Goal: Task Accomplishment & Management: Use online tool/utility

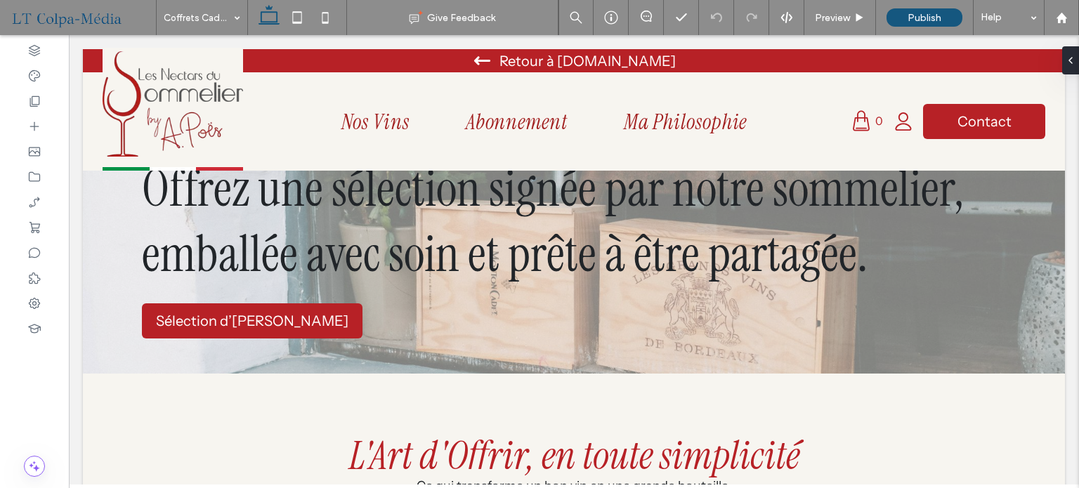
scroll to position [48, 0]
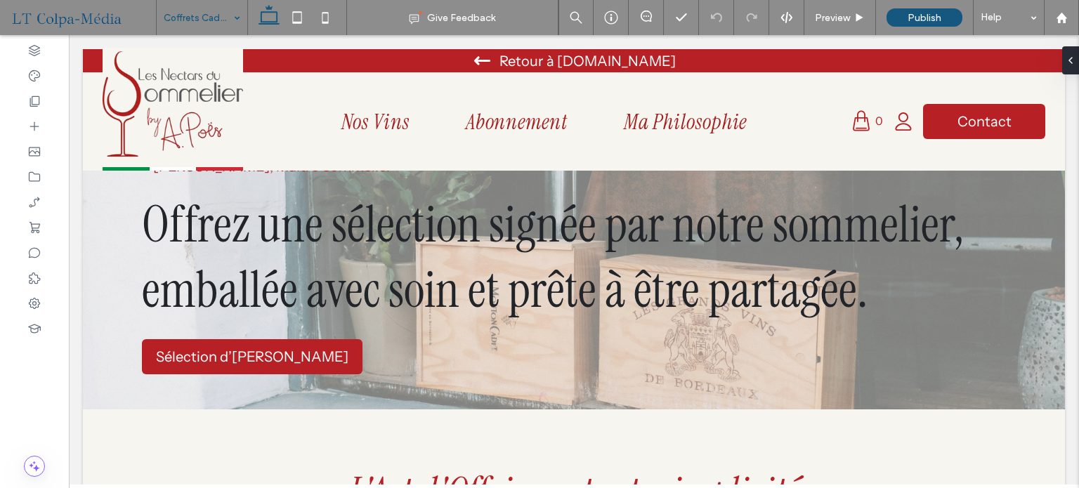
click at [231, 11] on div "Coffrets Cadeaux" at bounding box center [202, 17] width 91 height 35
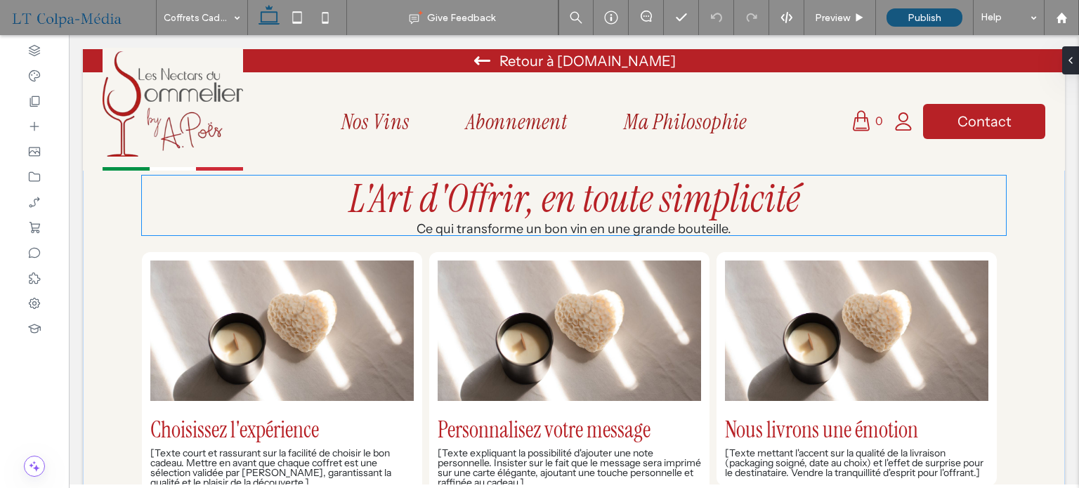
scroll to position [258, 0]
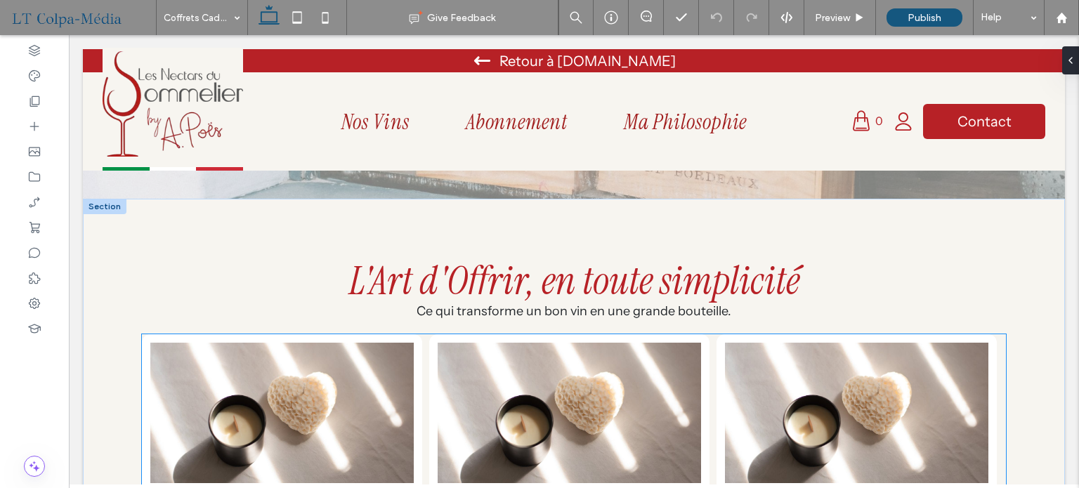
click at [419, 361] on div "Choisissez l'expérience [Texte court et rassurant sur la facilité de choisir le…" at bounding box center [282, 456] width 280 height 244
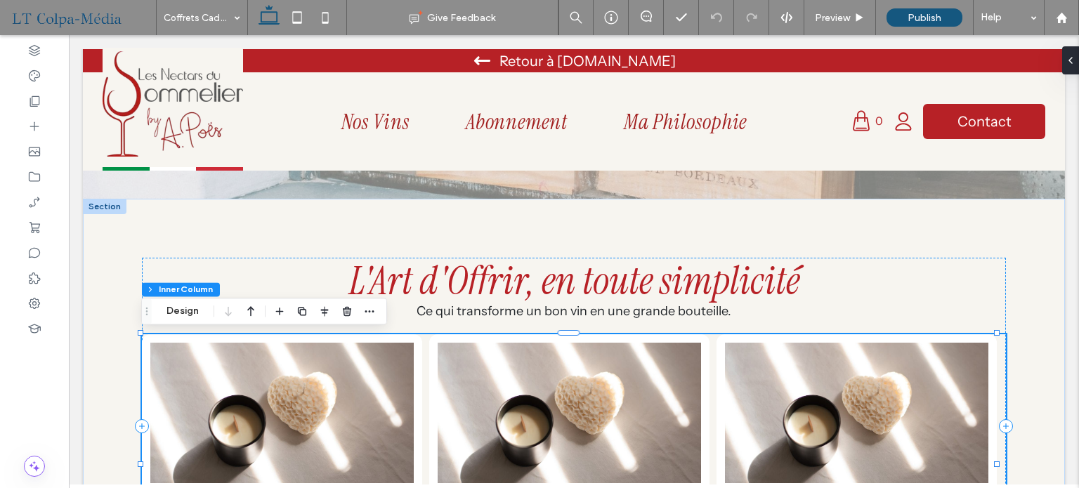
click at [385, 388] on img "1 / 3" at bounding box center [281, 413] width 263 height 140
click at [347, 312] on icon "button" at bounding box center [343, 311] width 11 height 11
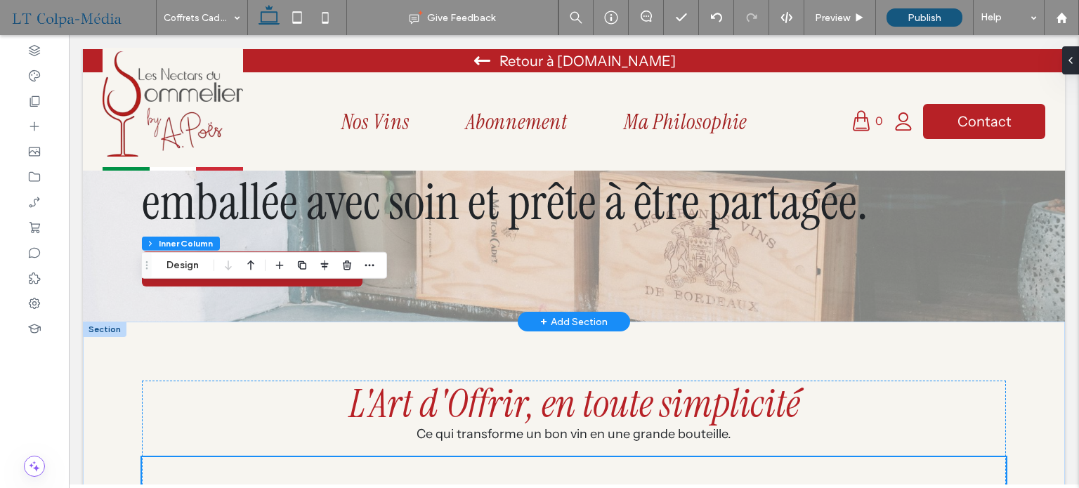
scroll to position [0, 0]
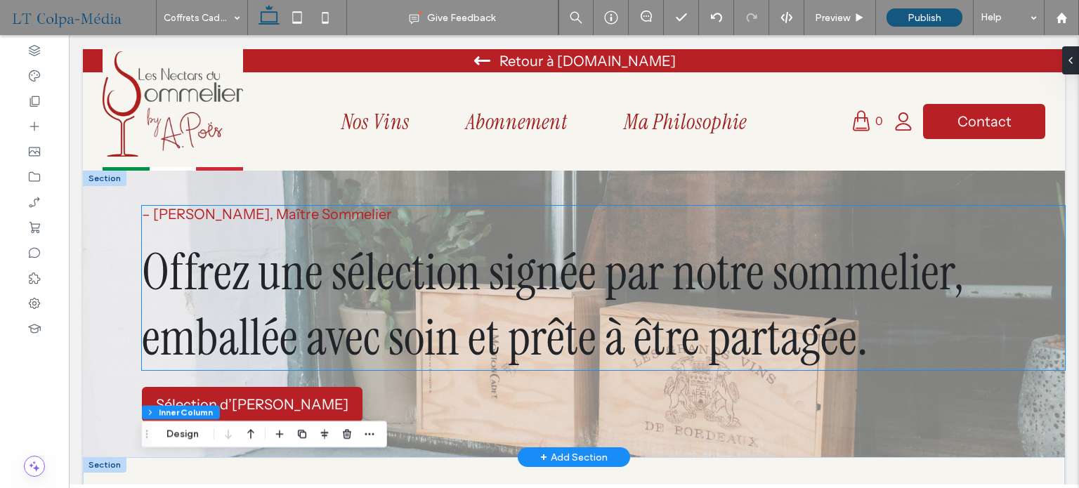
click at [263, 260] on span "Offrez une sélection signée par notre sommelier, emballée avec soin et prête à …" at bounding box center [553, 305] width 822 height 131
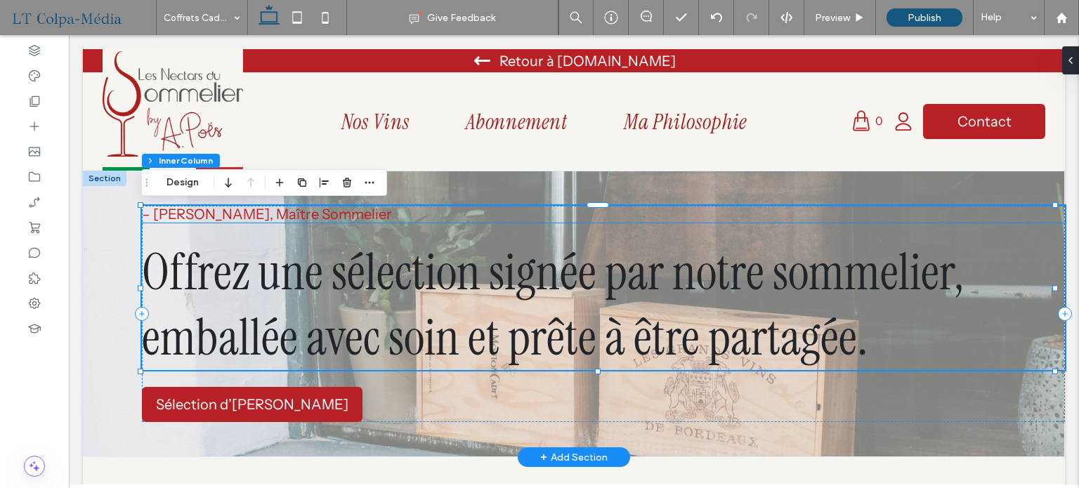
click at [294, 214] on span "– [PERSON_NAME], Maître Sommelier" at bounding box center [267, 214] width 250 height 17
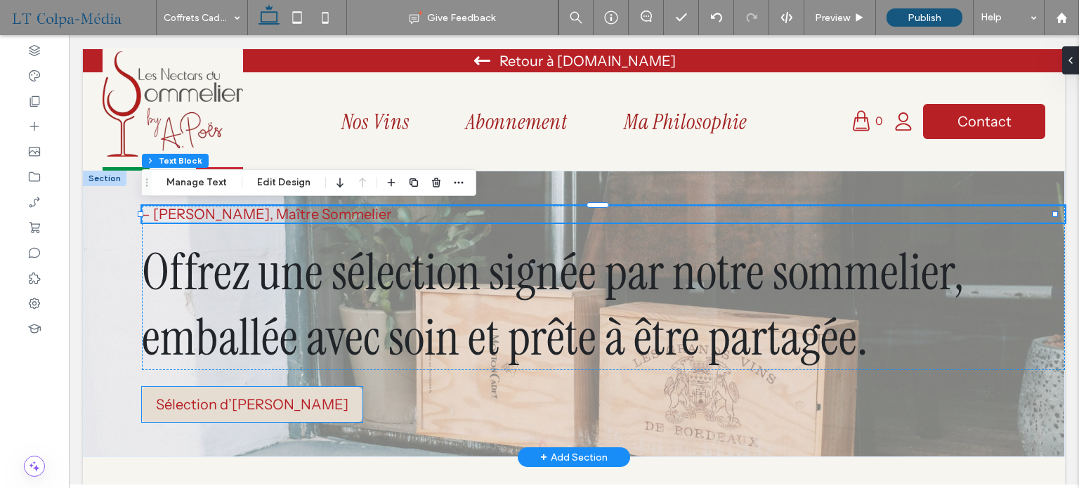
click at [208, 407] on span "Sélection d’[PERSON_NAME]" at bounding box center [252, 404] width 192 height 17
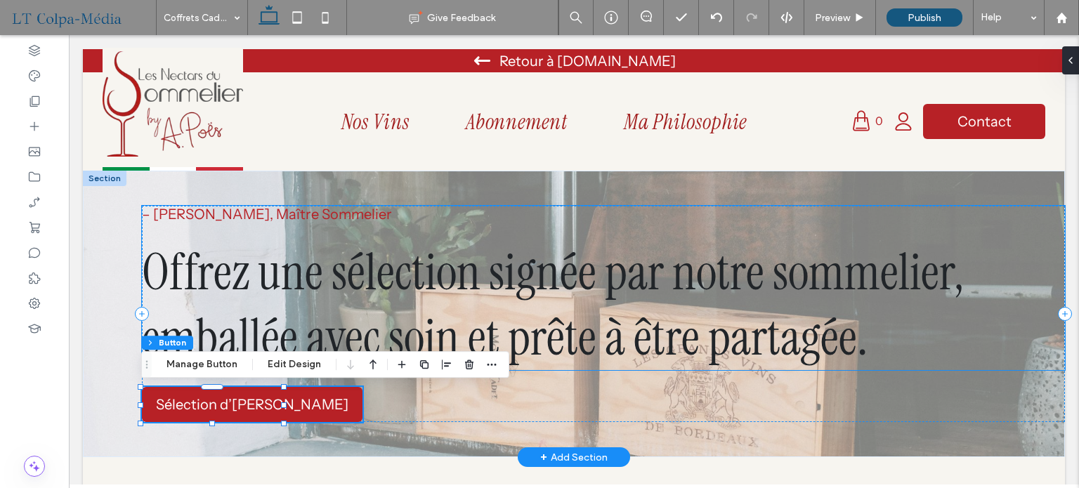
click at [284, 214] on span "– [PERSON_NAME], Maître Sommelier" at bounding box center [267, 214] width 250 height 17
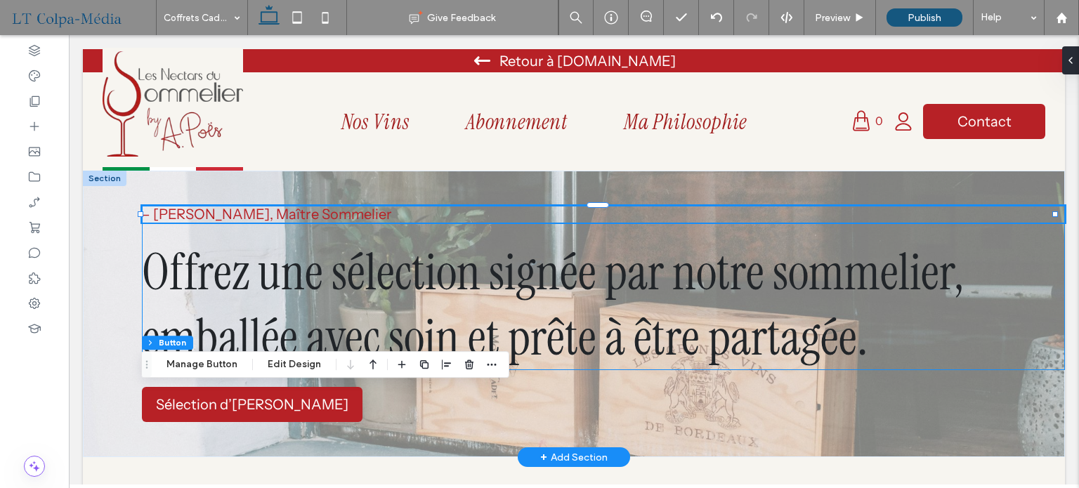
click at [284, 214] on div "– [PERSON_NAME], Maître Sommelier" at bounding box center [603, 214] width 923 height 17
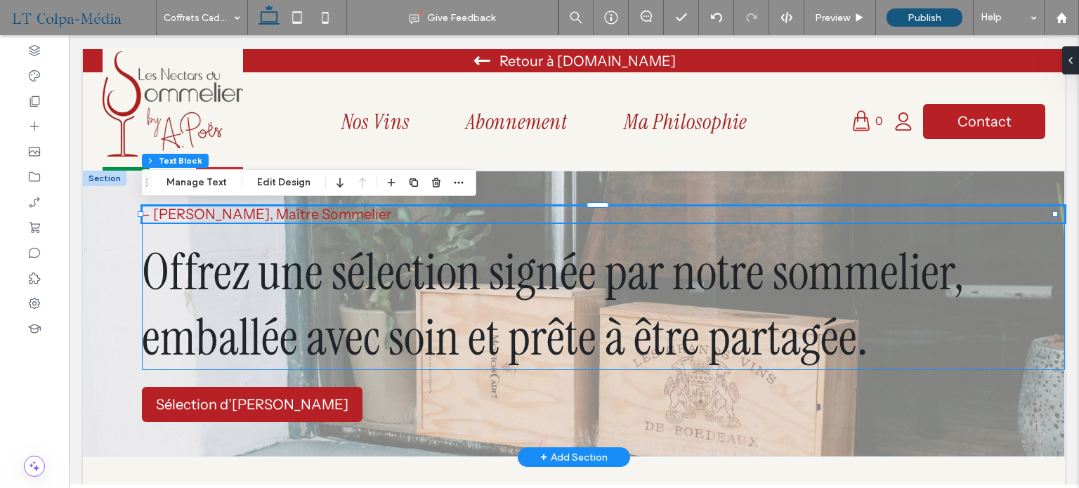
click at [284, 214] on div "– [PERSON_NAME], Maître Sommelier" at bounding box center [603, 214] width 923 height 17
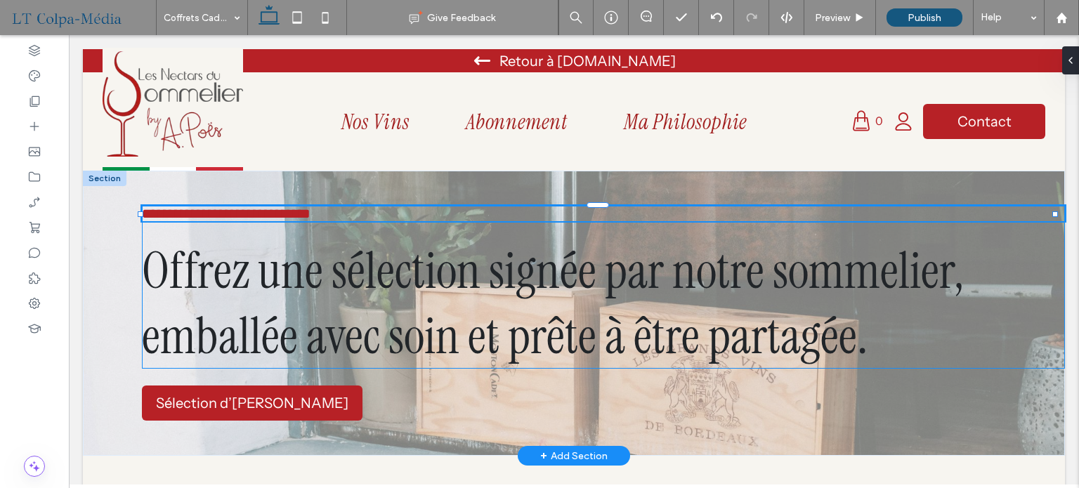
type input "**********"
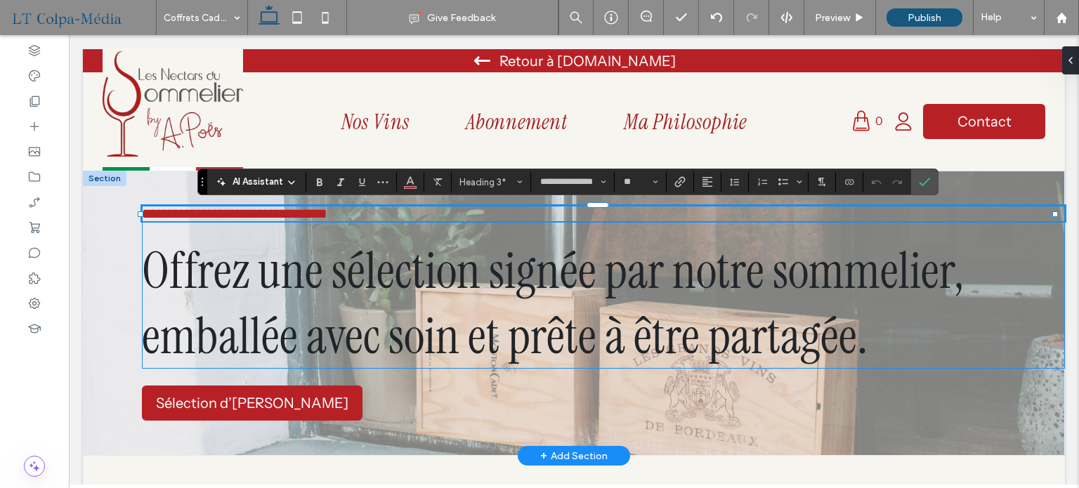
type input "**"
click at [926, 181] on icon "Confirm" at bounding box center [924, 181] width 11 height 11
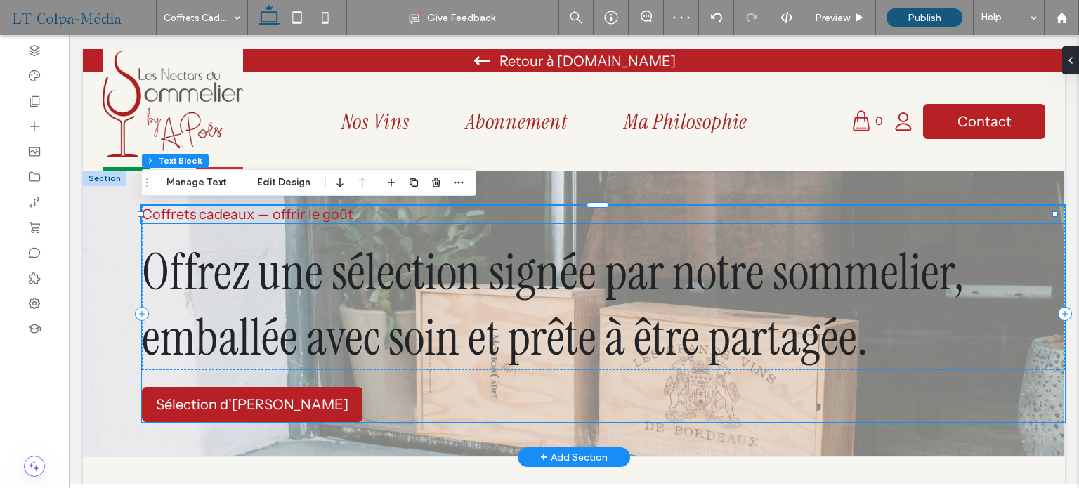
click at [539, 395] on div "Coffrets cadeaux — offrir le goût Offrez une sélection signée par notre sommeli…" at bounding box center [603, 314] width 923 height 216
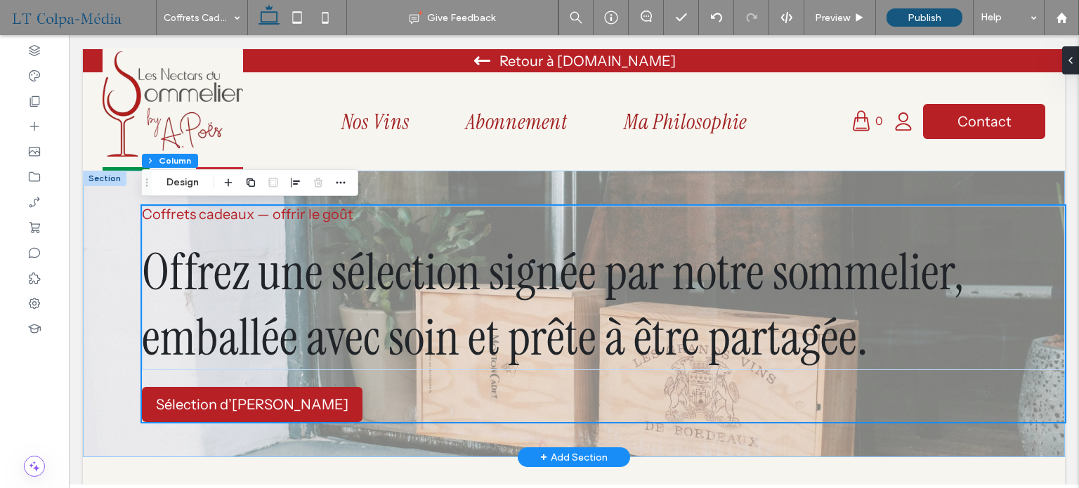
click at [1027, 443] on div "Coffrets cadeaux — offrir le goût Offrez une sélection signée par notre sommeli…" at bounding box center [574, 314] width 982 height 287
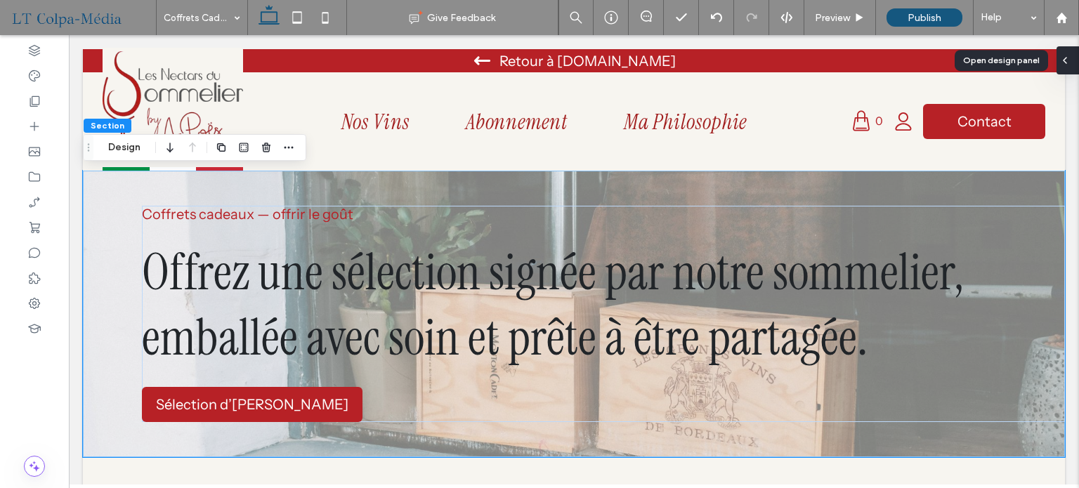
drag, startPoint x: 1075, startPoint y: 64, endPoint x: 1074, endPoint y: 73, distance: 9.2
click at [1074, 64] on div at bounding box center [1073, 60] width 22 height 28
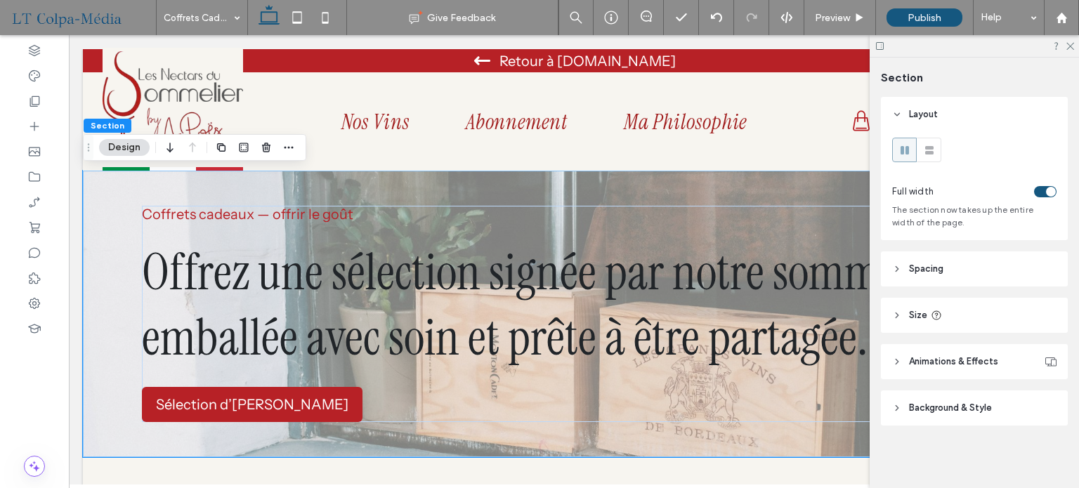
click at [967, 270] on header "Spacing" at bounding box center [974, 268] width 187 height 35
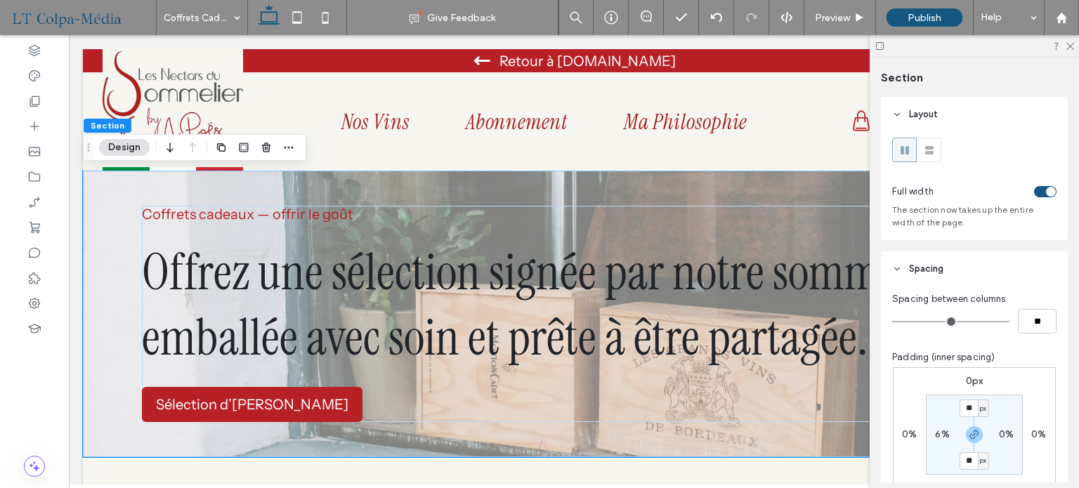
click at [999, 436] on label "0%" at bounding box center [1006, 434] width 15 height 12
type input "*"
click at [1000, 438] on input "*" at bounding box center [1000, 435] width 18 height 18
type input "*"
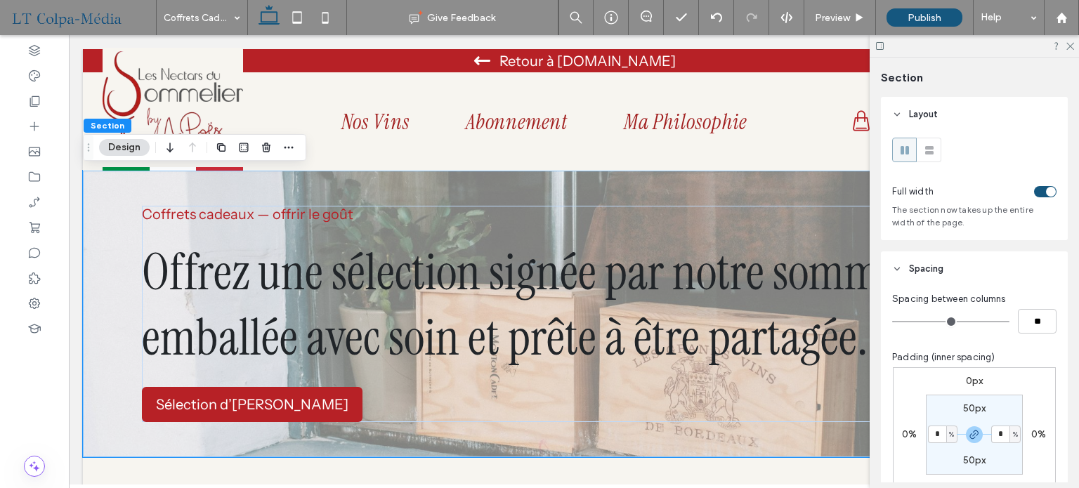
click at [1025, 459] on div "0px 0% 0px 0% 50px * % 50px * %" at bounding box center [974, 434] width 163 height 135
click at [1069, 46] on icon at bounding box center [1069, 45] width 9 height 9
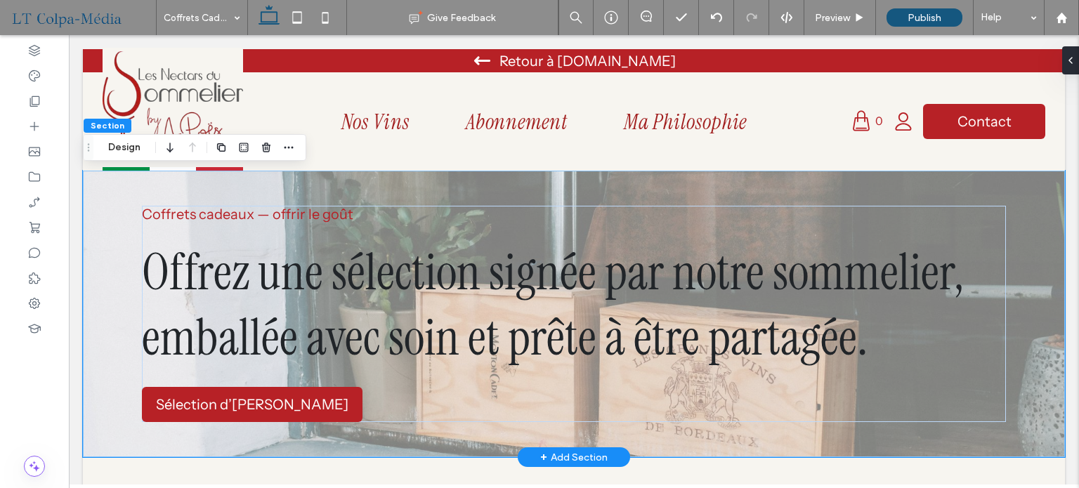
click at [1021, 337] on div "Coffrets cadeaux — offrir le goût Offrez une sélection signée par notre sommeli…" at bounding box center [574, 314] width 982 height 287
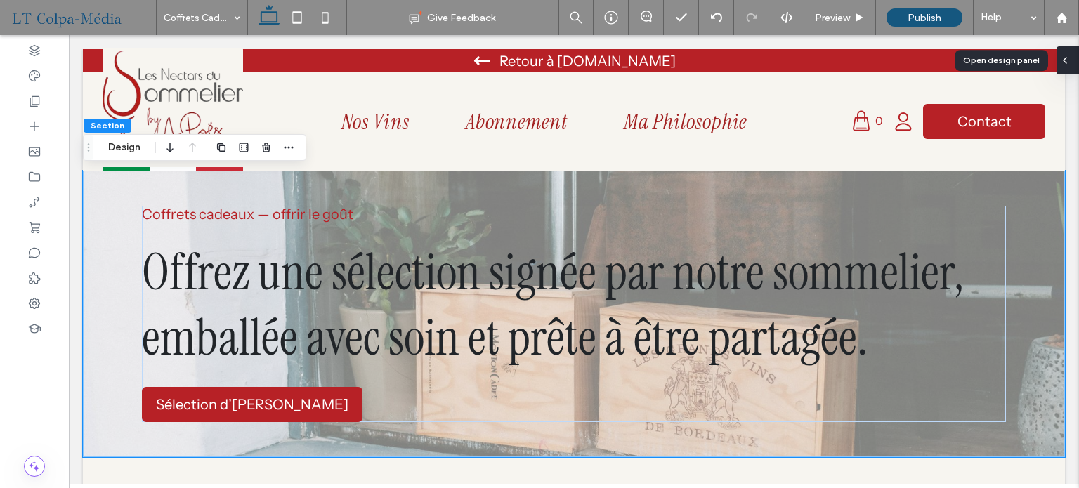
click at [1078, 61] on div at bounding box center [1067, 60] width 22 height 28
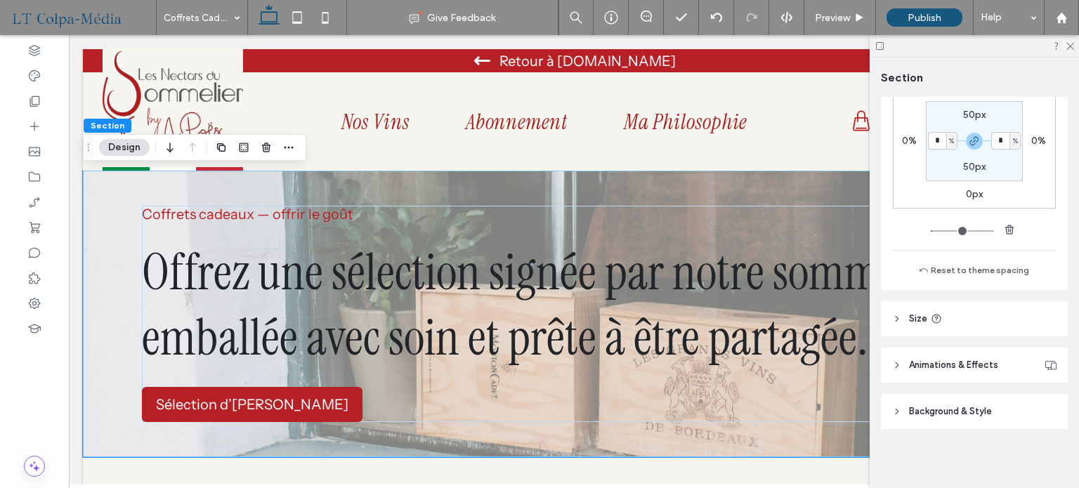
scroll to position [297, 0]
click at [971, 409] on span "Background & Style" at bounding box center [950, 409] width 83 height 14
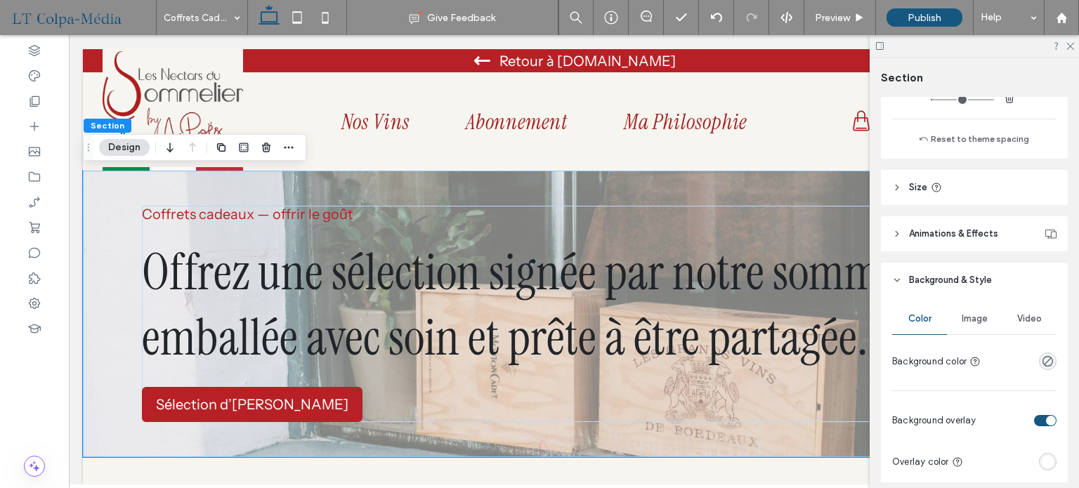
scroll to position [438, 0]
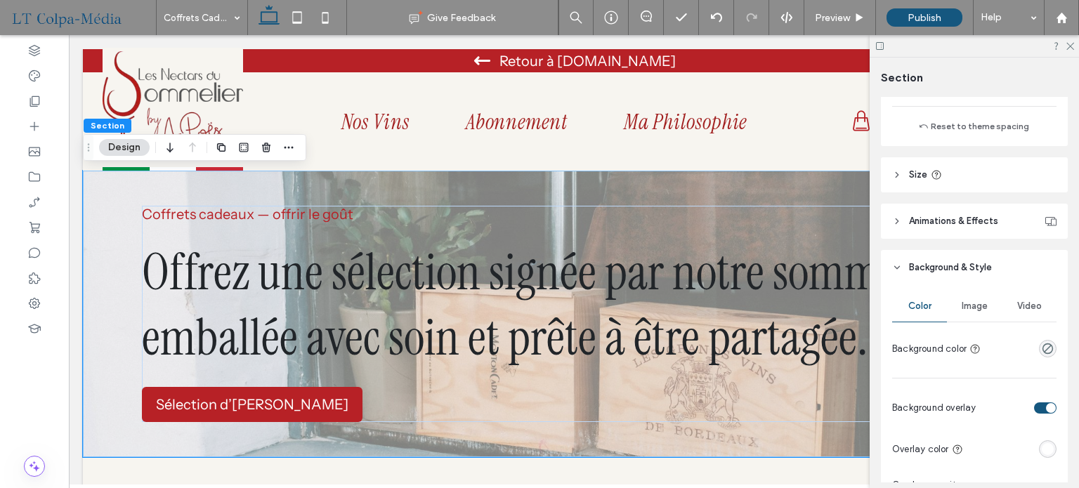
click at [975, 306] on span "Image" at bounding box center [975, 306] width 26 height 11
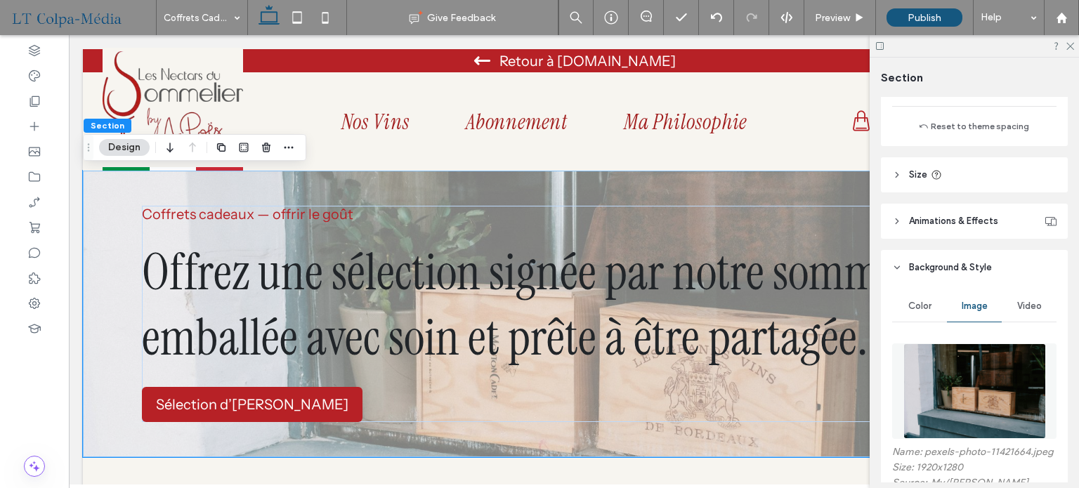
scroll to position [789, 0]
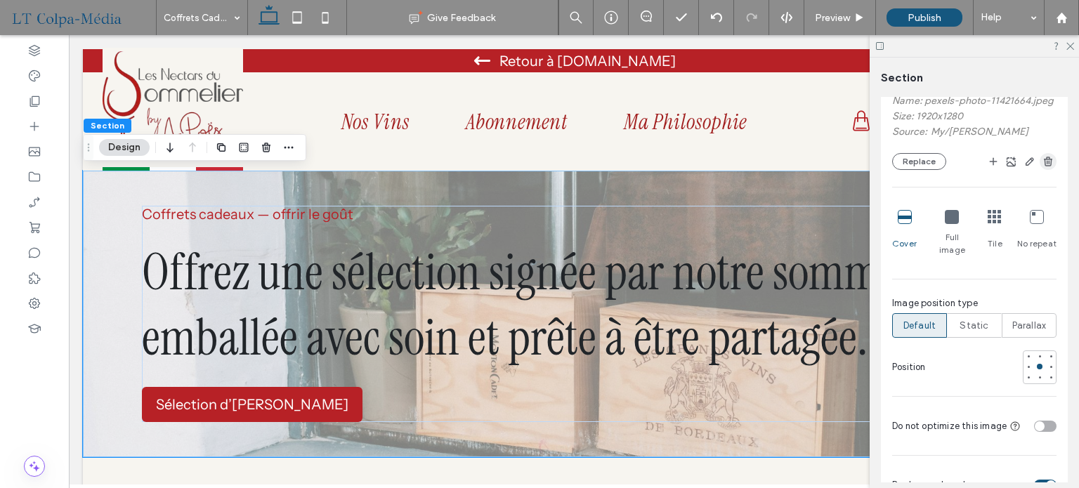
click at [1040, 167] on span "button" at bounding box center [1048, 161] width 17 height 17
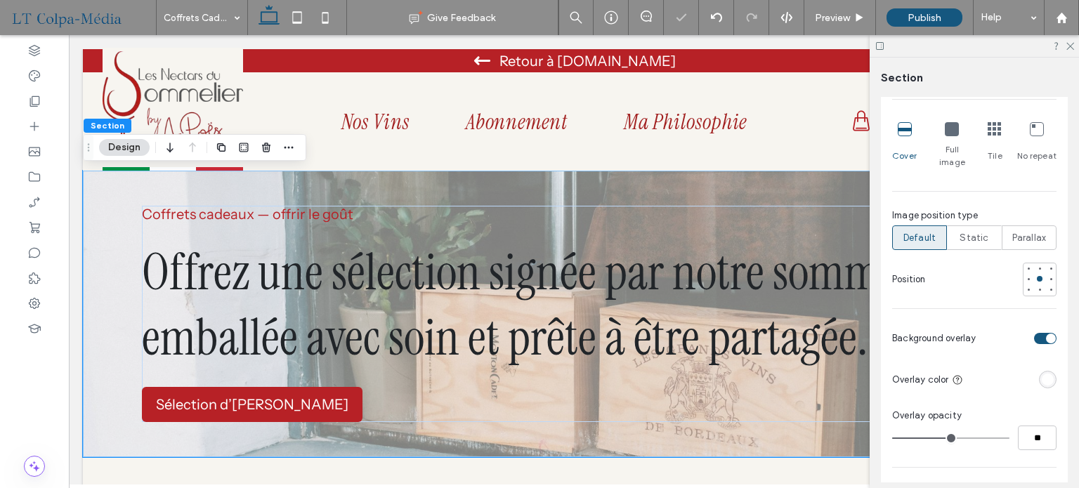
scroll to position [775, 0]
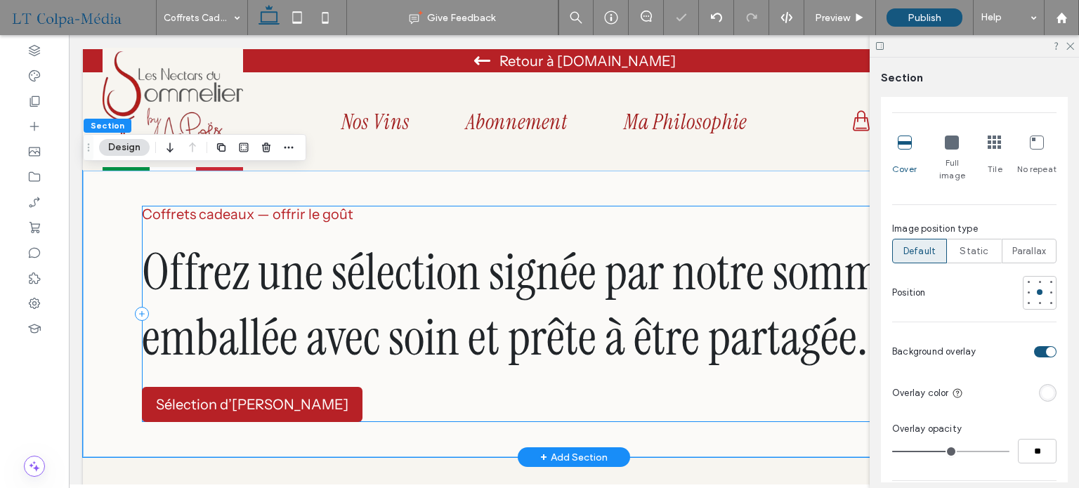
click at [340, 375] on div "Coffrets cadeaux — offrir le goût Offrez une sélection signée par notre sommeli…" at bounding box center [574, 314] width 864 height 216
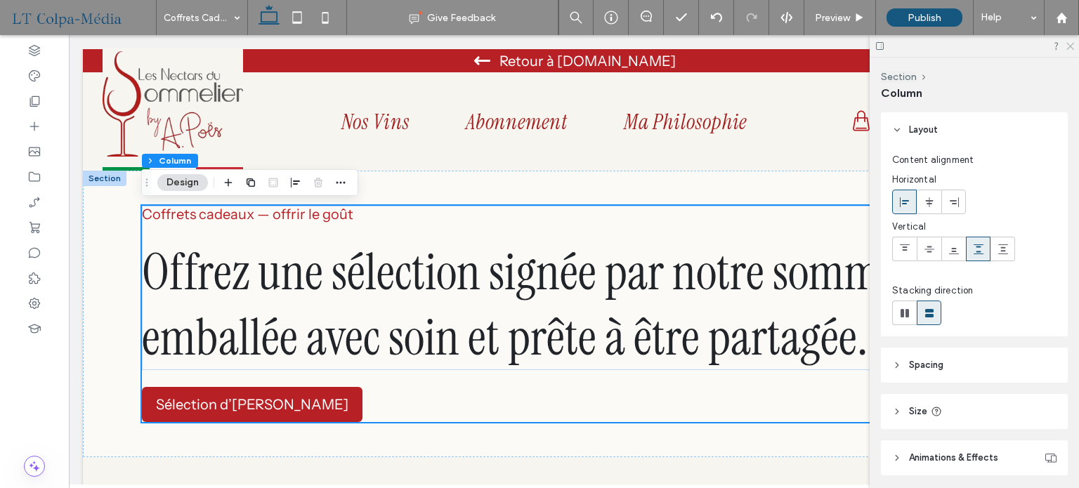
click at [1068, 47] on use at bounding box center [1070, 47] width 8 height 8
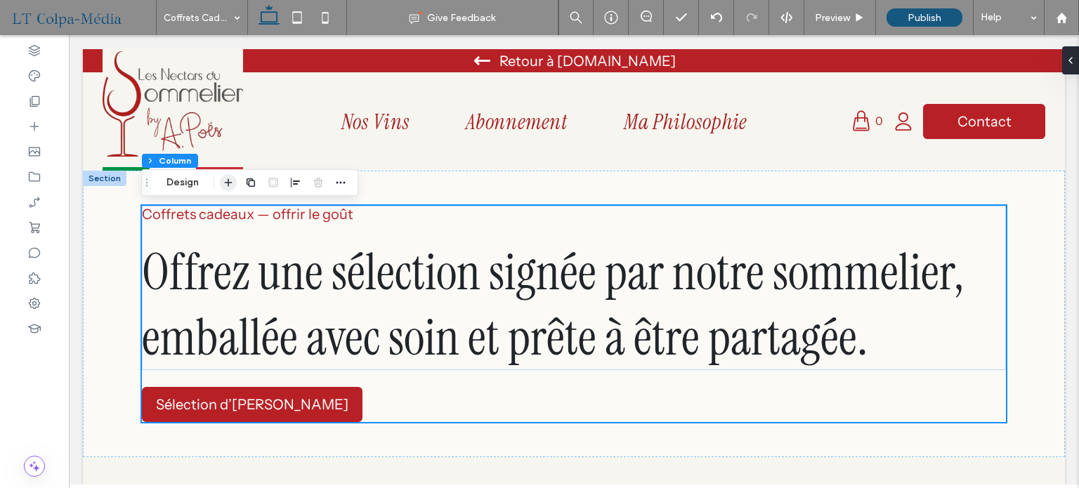
click at [225, 184] on icon "button" at bounding box center [228, 182] width 11 height 11
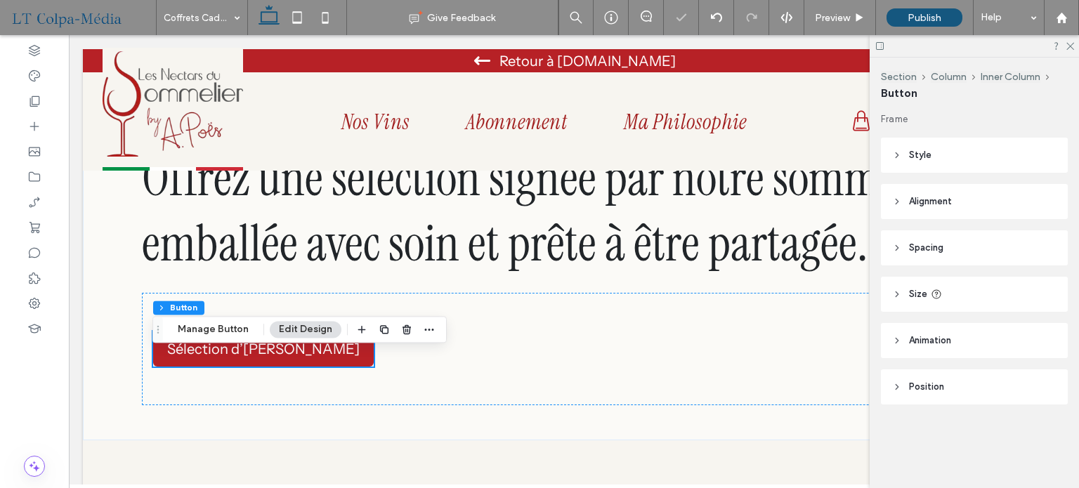
scroll to position [70, 0]
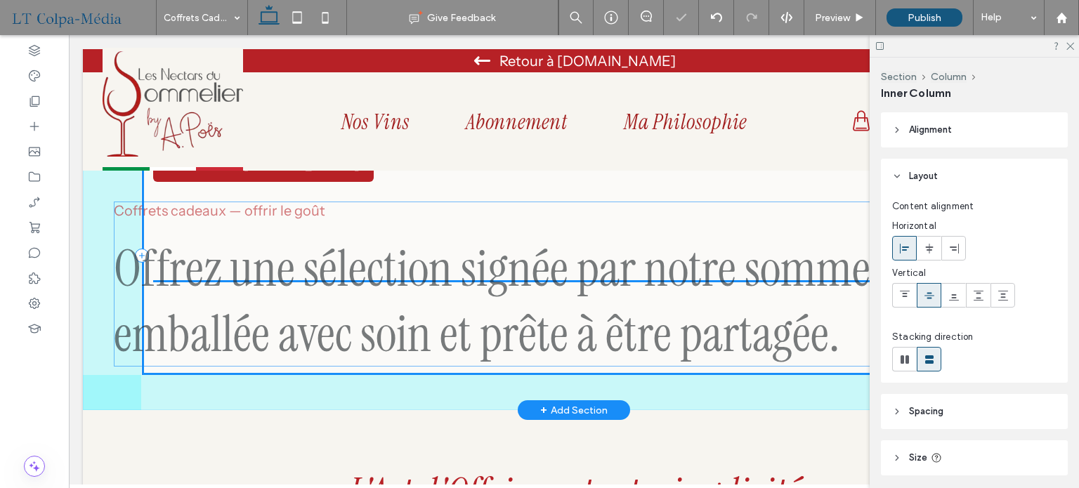
drag, startPoint x: 374, startPoint y: 317, endPoint x: 365, endPoint y: 334, distance: 19.2
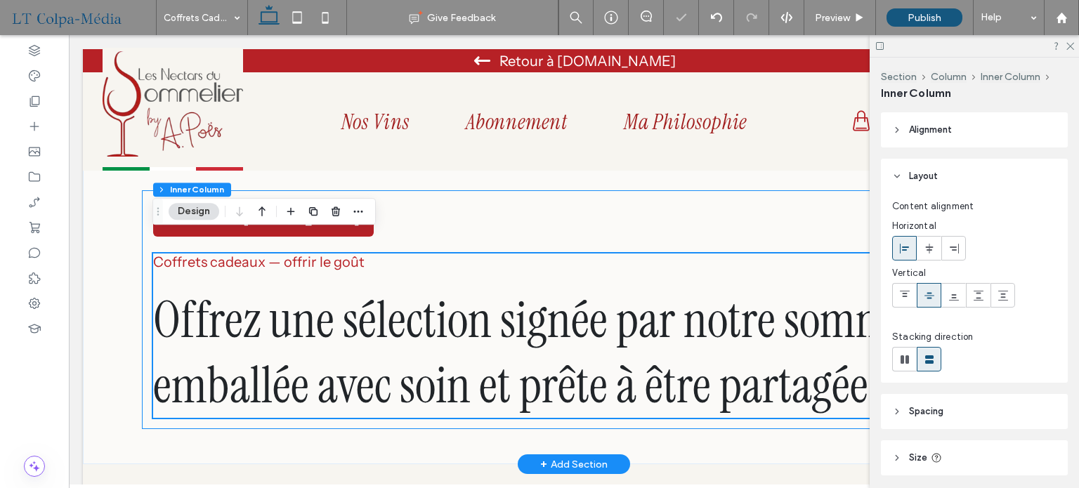
scroll to position [0, 0]
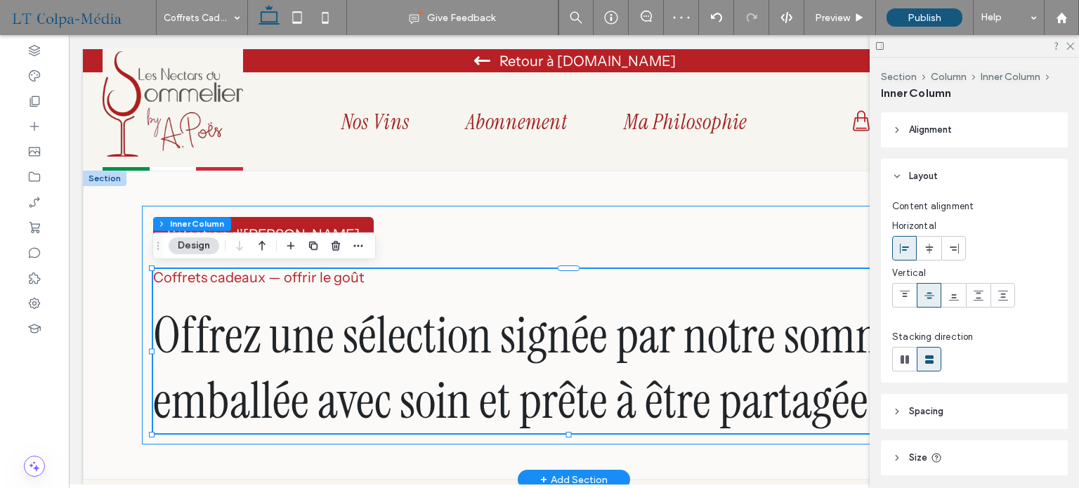
click at [357, 230] on div "Sélection d’[PERSON_NAME] Coffrets cadeaux — offrir le goût Offrez une sélectio…" at bounding box center [574, 325] width 864 height 239
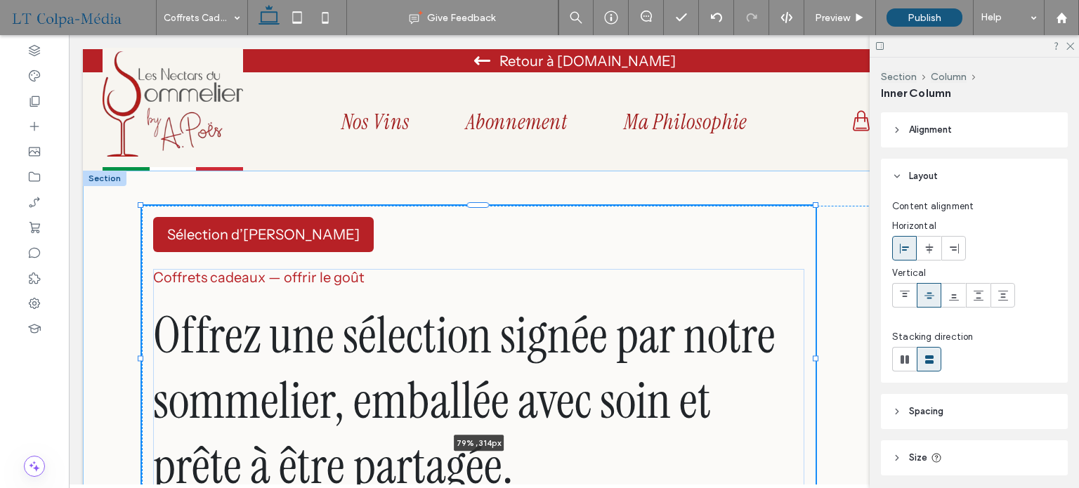
drag, startPoint x: 143, startPoint y: 204, endPoint x: 325, endPoint y: 223, distance: 182.2
click at [325, 223] on div "Sélection d’[PERSON_NAME] Coffrets cadeaux — offrir le goût Offrez une sélectio…" at bounding box center [574, 358] width 982 height 374
type input "**"
type input "****"
type input "***"
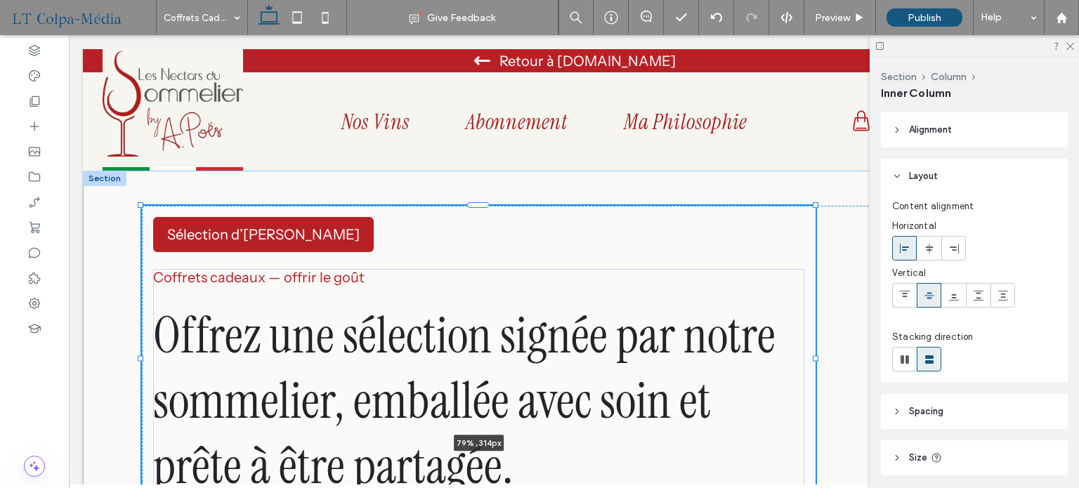
type input "***"
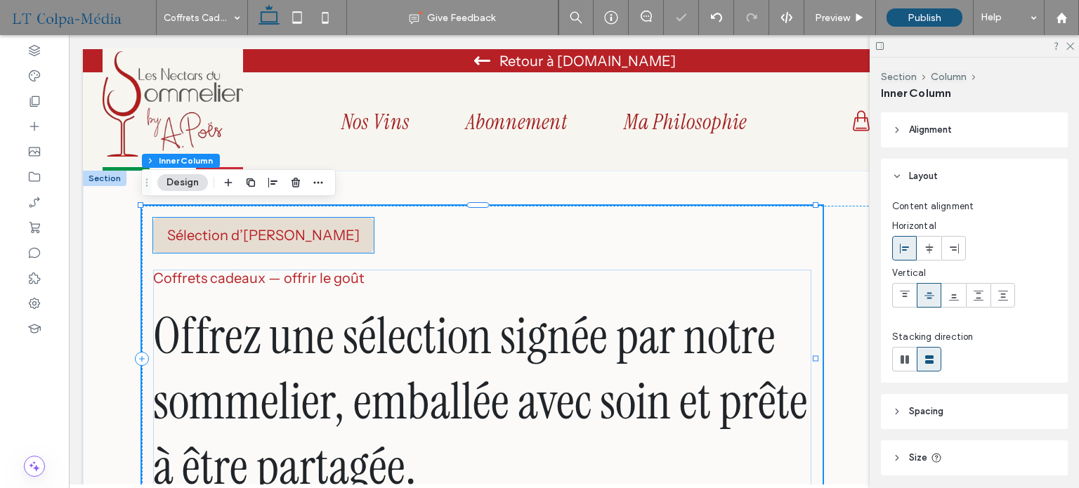
click at [250, 222] on link "Sélection d’[PERSON_NAME]" at bounding box center [263, 235] width 221 height 35
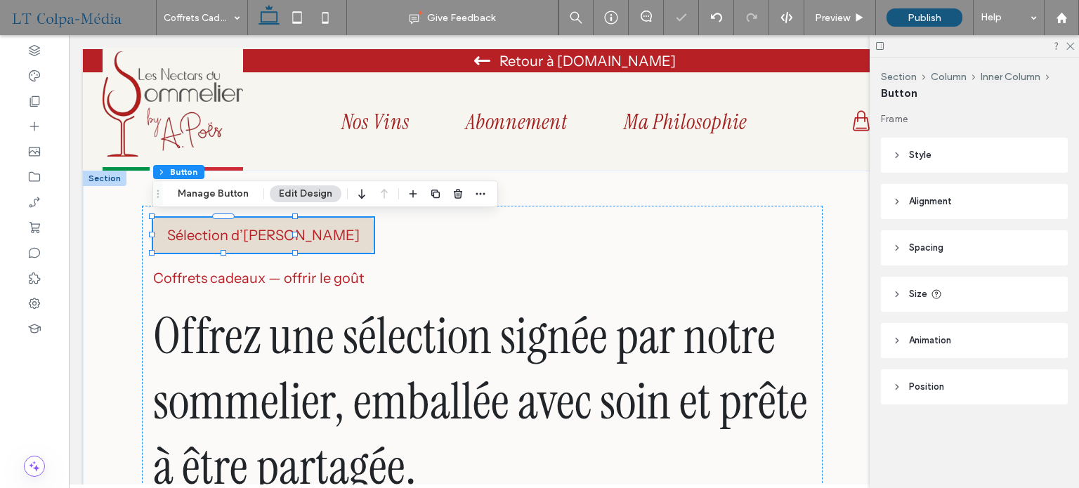
type input "**"
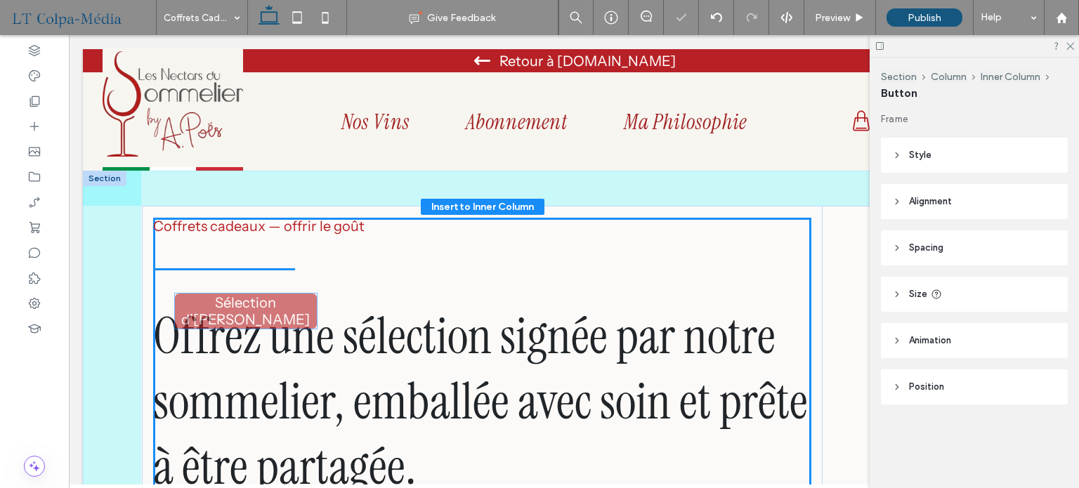
drag, startPoint x: 239, startPoint y: 223, endPoint x: 261, endPoint y: 300, distance: 79.8
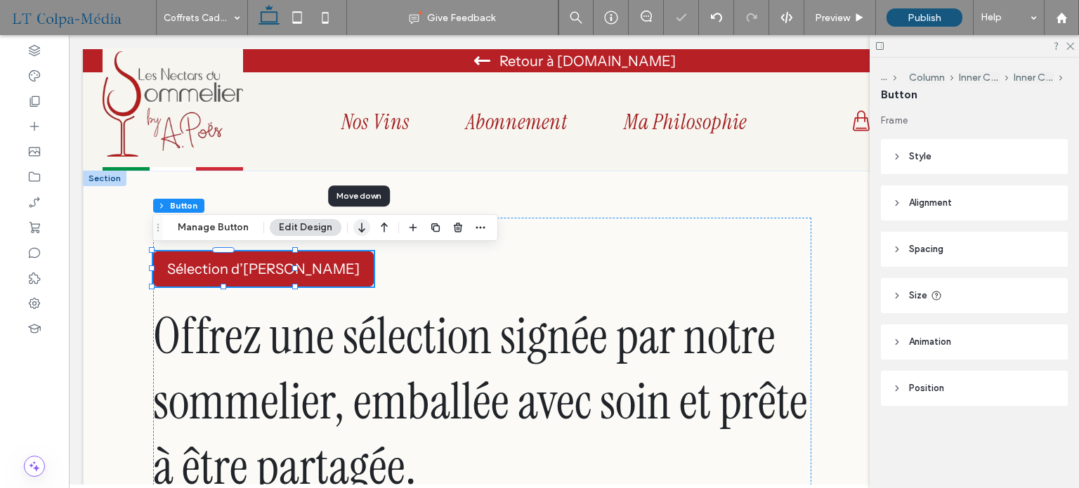
click at [358, 230] on use "button" at bounding box center [361, 228] width 6 height 10
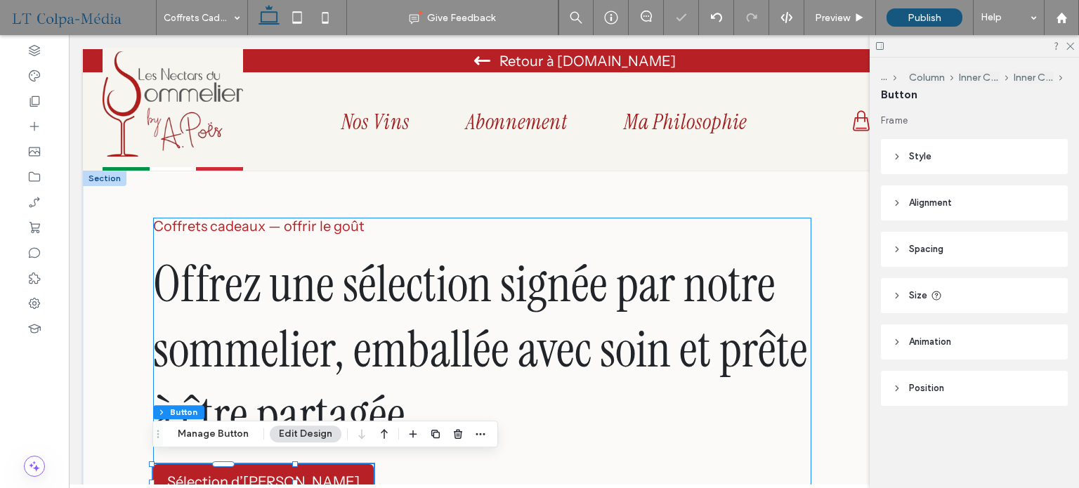
click at [778, 466] on div "Coffrets cadeaux — offrir le goût Offrez une sélection signée par notre sommeli…" at bounding box center [482, 359] width 658 height 282
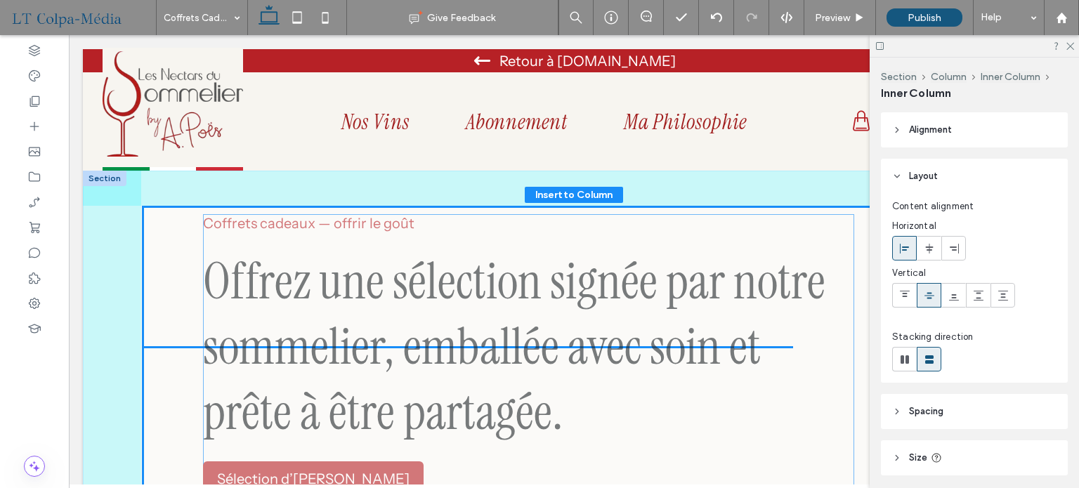
drag, startPoint x: 787, startPoint y: 241, endPoint x: 837, endPoint y: 238, distance: 50.6
type input "**"
type input "****"
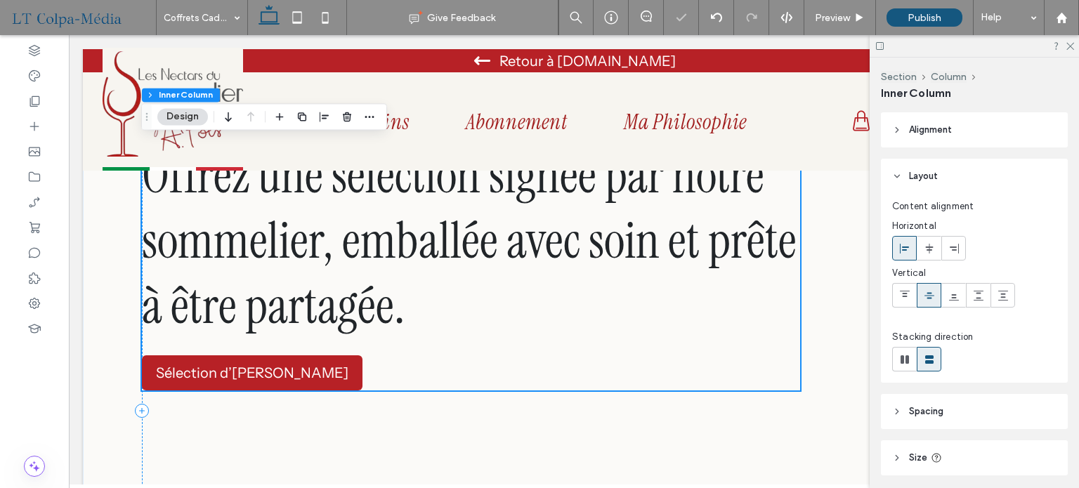
scroll to position [211, 0]
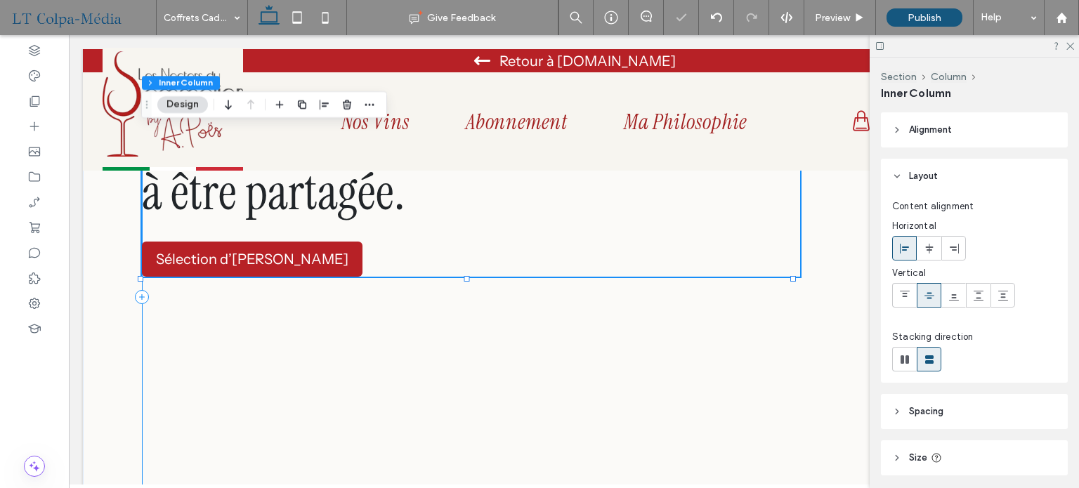
click at [832, 280] on div "Coffrets cadeaux — offrir le goût Offrez une sélection signée par notre sommeli…" at bounding box center [574, 297] width 864 height 604
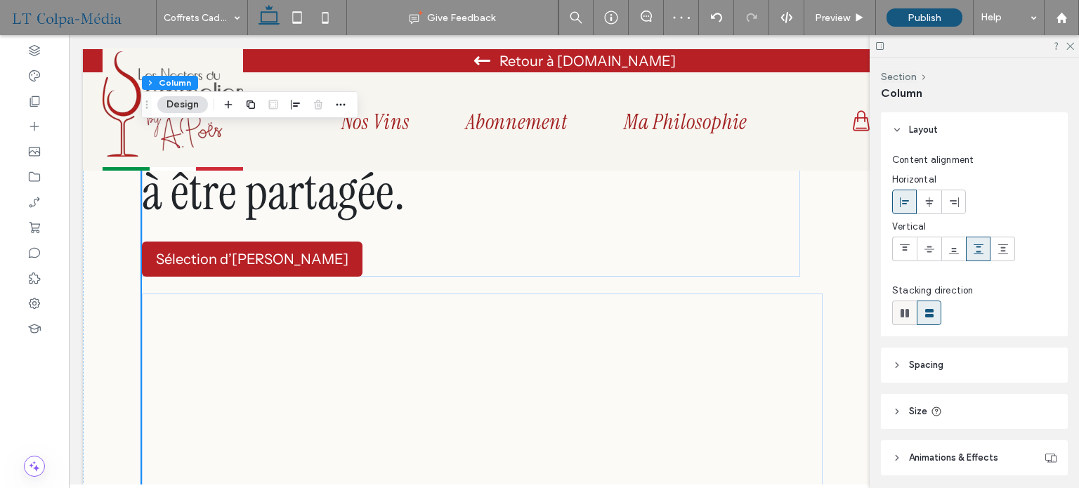
click at [912, 315] on div at bounding box center [904, 312] width 23 height 23
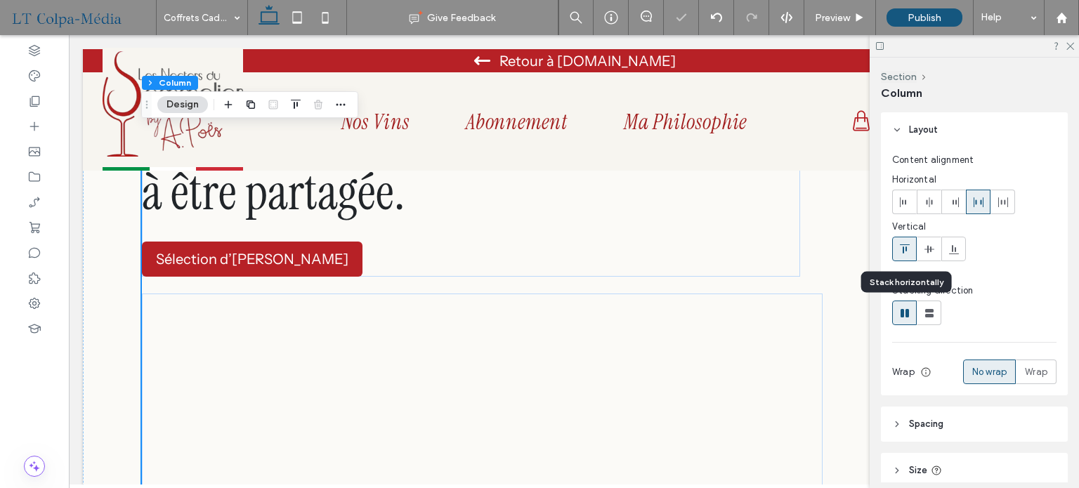
type input "*"
type input "**"
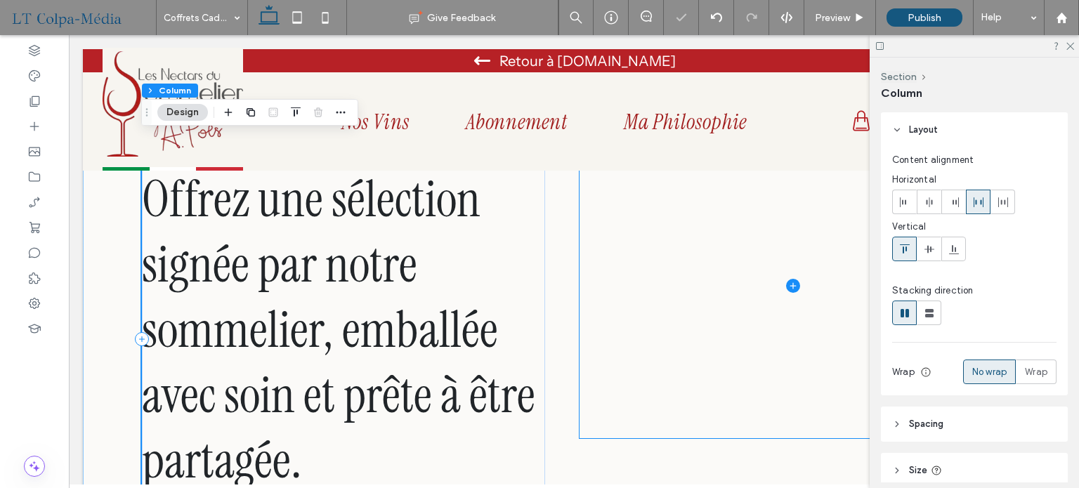
scroll to position [70, 0]
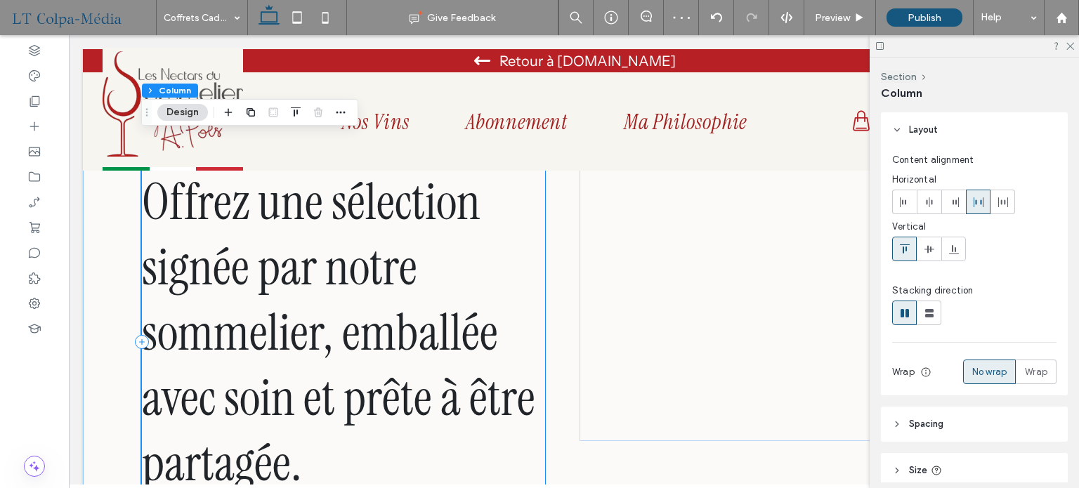
click at [379, 317] on span "Offrez une sélection signée par notre sommelier, emballée avec soin et prête à …" at bounding box center [338, 332] width 393 height 327
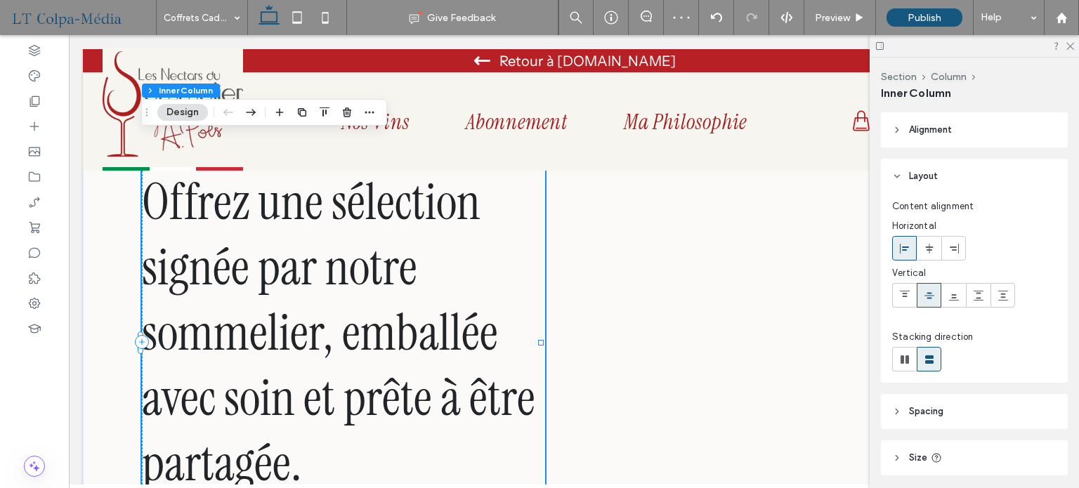
click at [379, 317] on span "Offrez une sélection signée par notre sommelier, emballée avec soin et prête à …" at bounding box center [338, 332] width 393 height 327
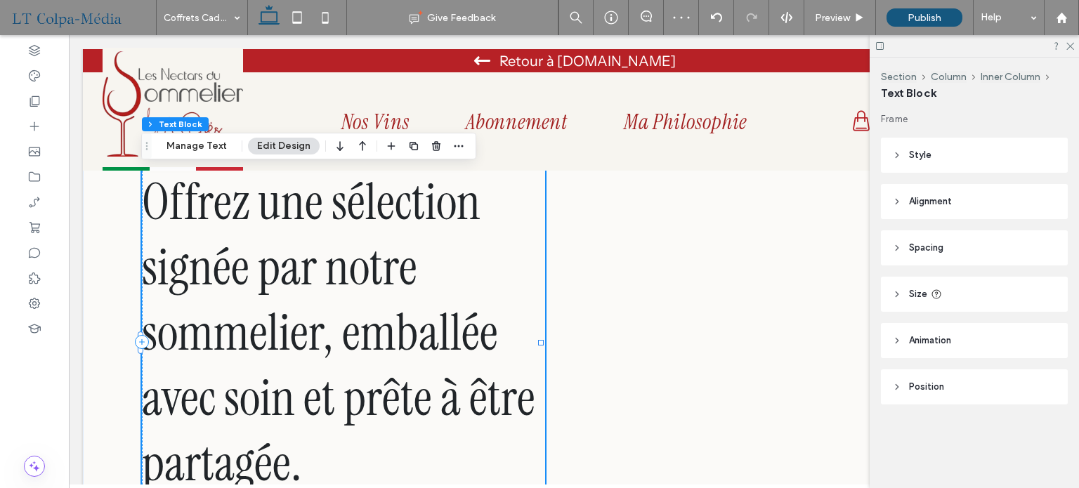
click at [379, 317] on div "Offrez une sélection signée par notre sommelier, emballée avec soin et prête à …" at bounding box center [343, 332] width 403 height 327
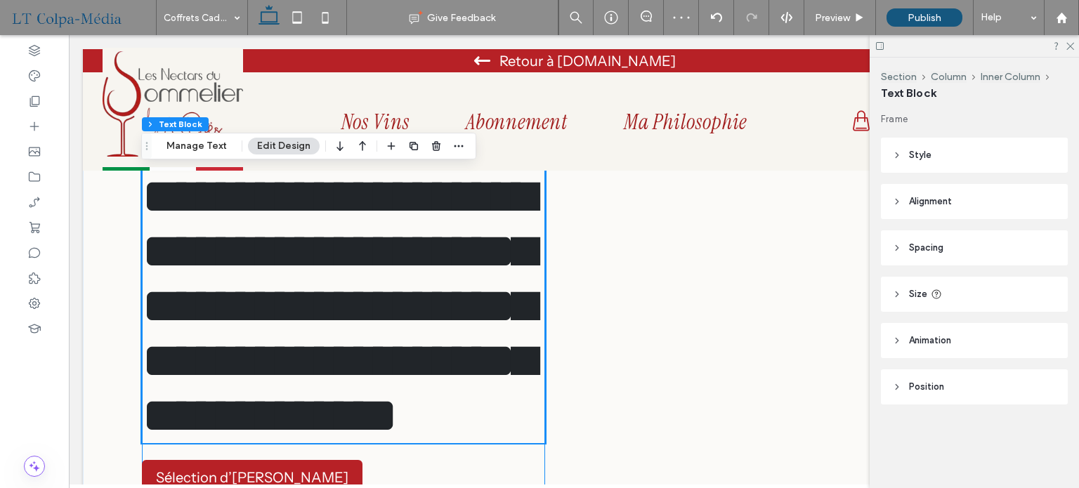
scroll to position [149, 0]
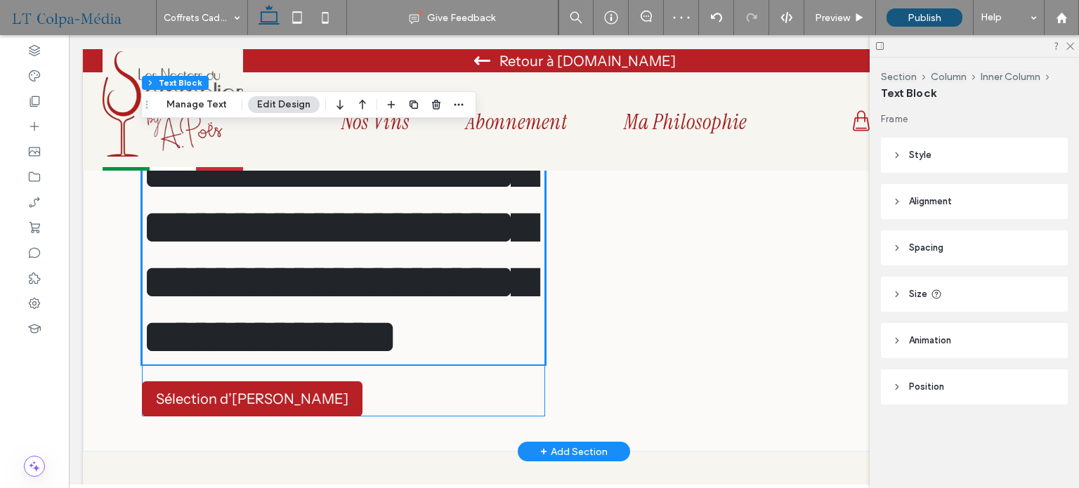
type input "**********"
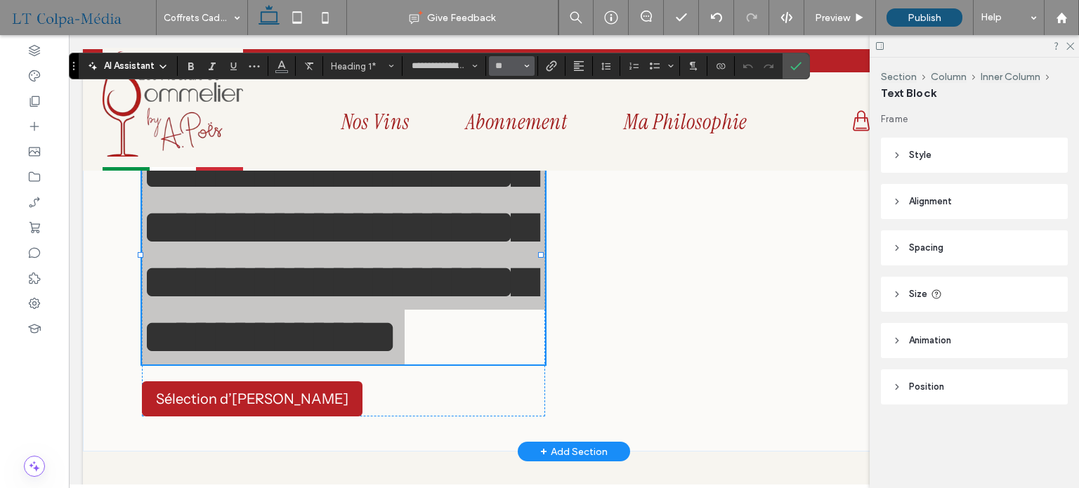
click at [520, 65] on button "**" at bounding box center [512, 66] width 46 height 20
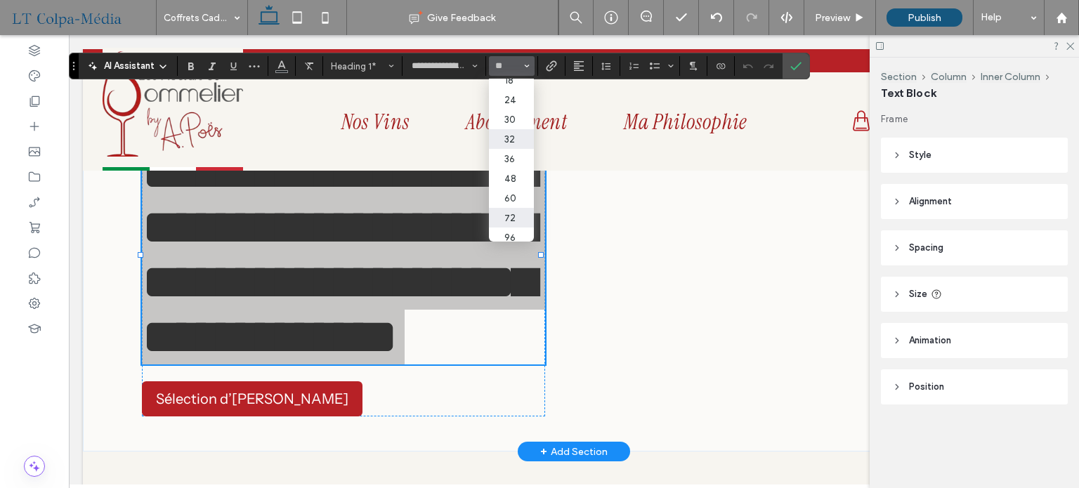
scroll to position [214, 0]
click at [517, 183] on label "60" at bounding box center [511, 193] width 45 height 20
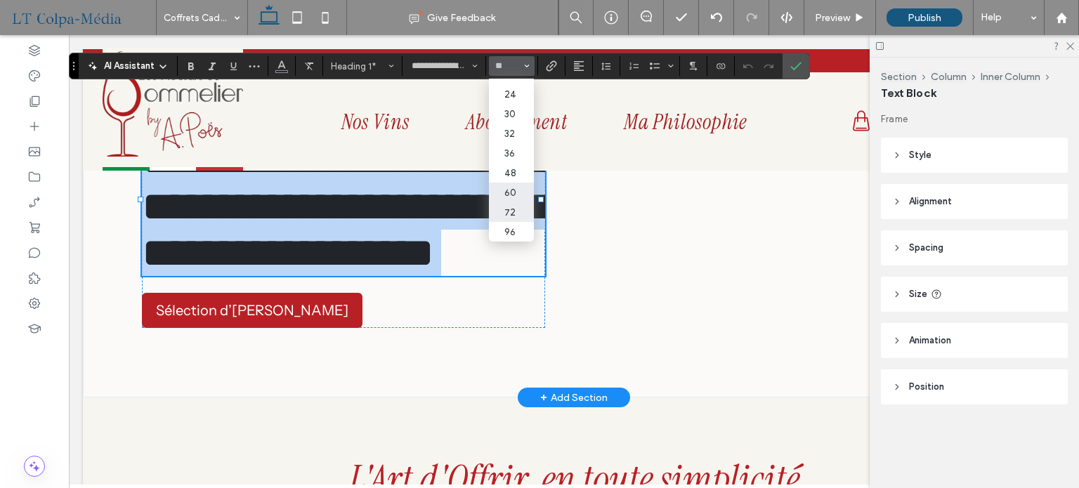
type input "**"
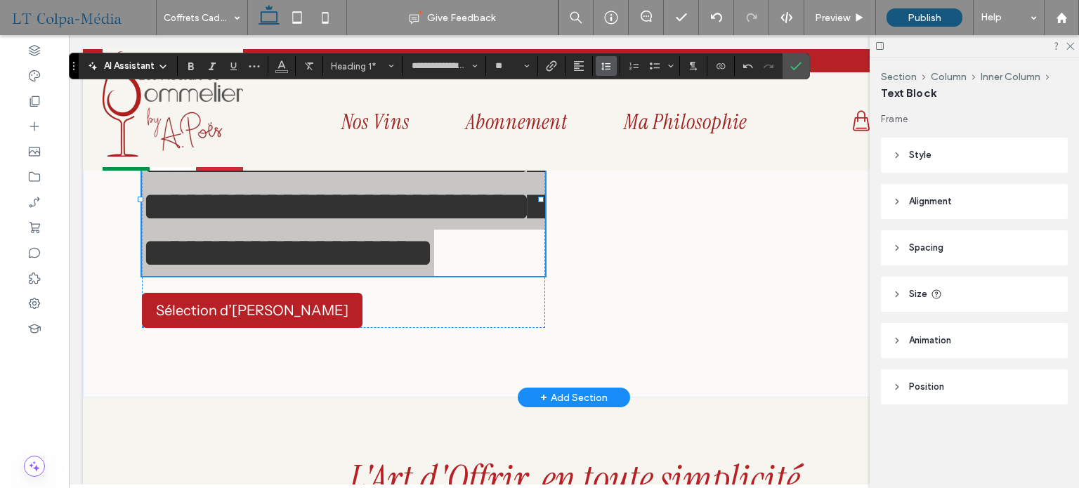
click at [601, 64] on icon "Line Height" at bounding box center [606, 65] width 11 height 11
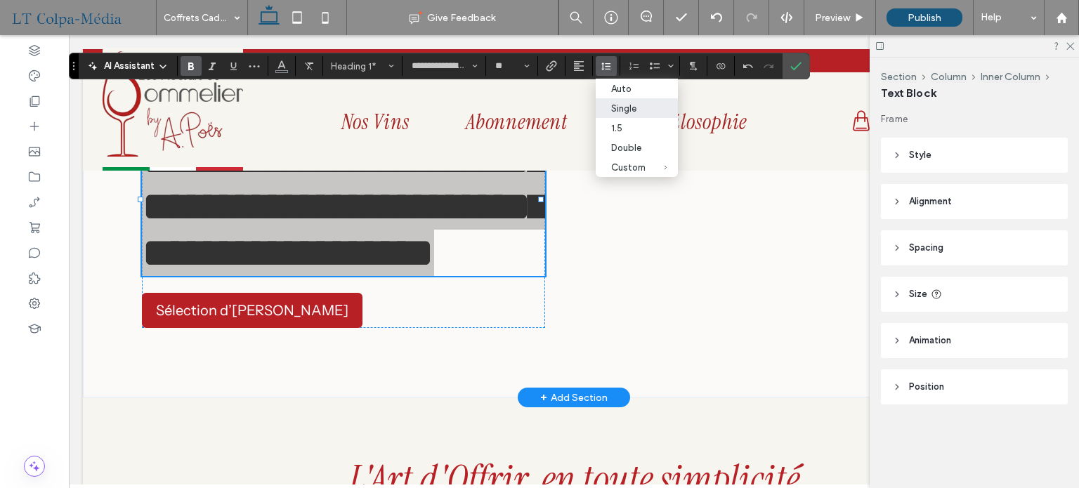
click at [197, 62] on label "Bold" at bounding box center [191, 66] width 21 height 20
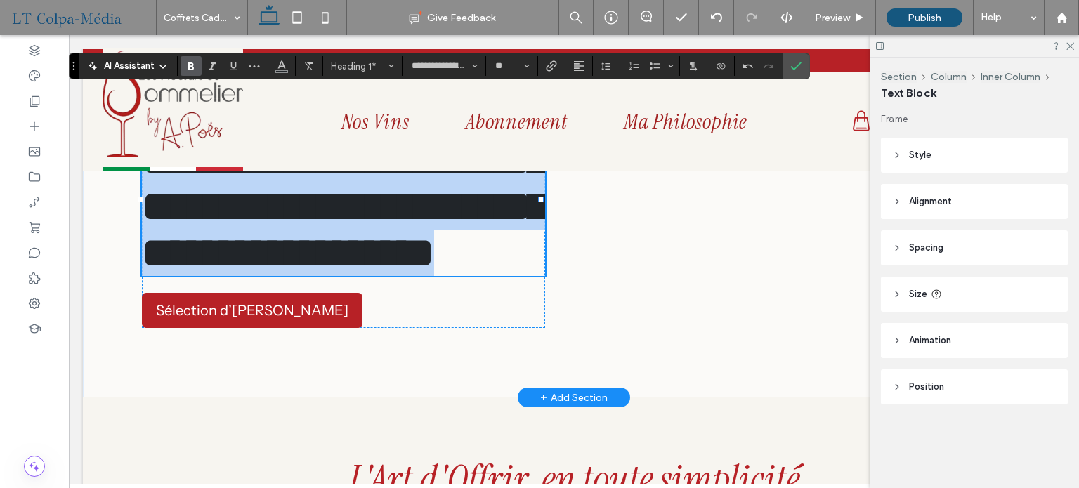
click at [348, 230] on strong "**********" at bounding box center [344, 183] width 405 height 181
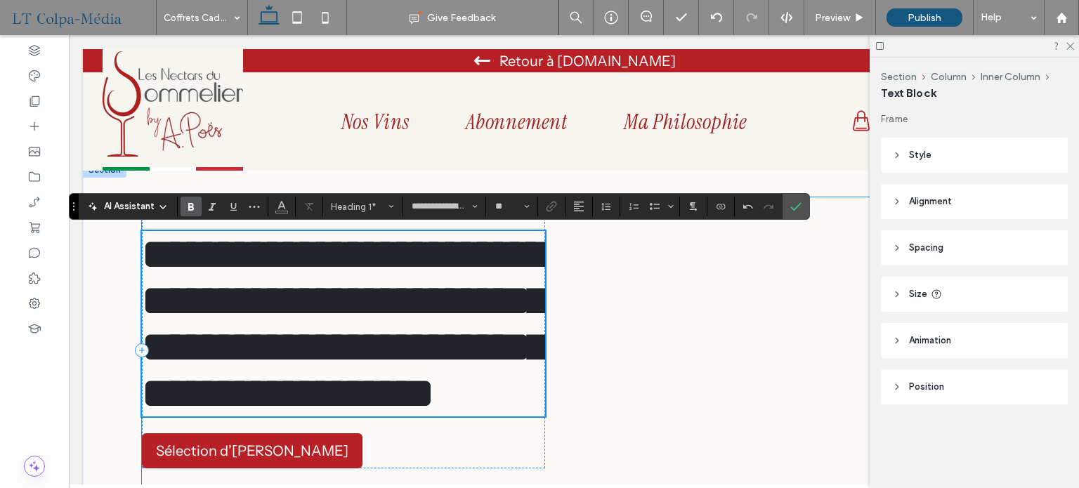
scroll to position [79, 0]
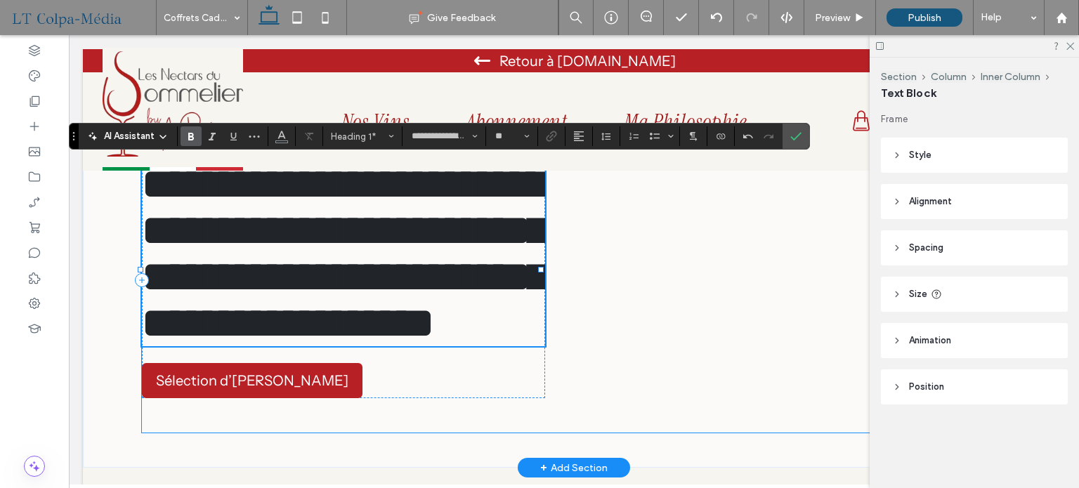
click at [551, 350] on div "**********" at bounding box center [574, 280] width 864 height 306
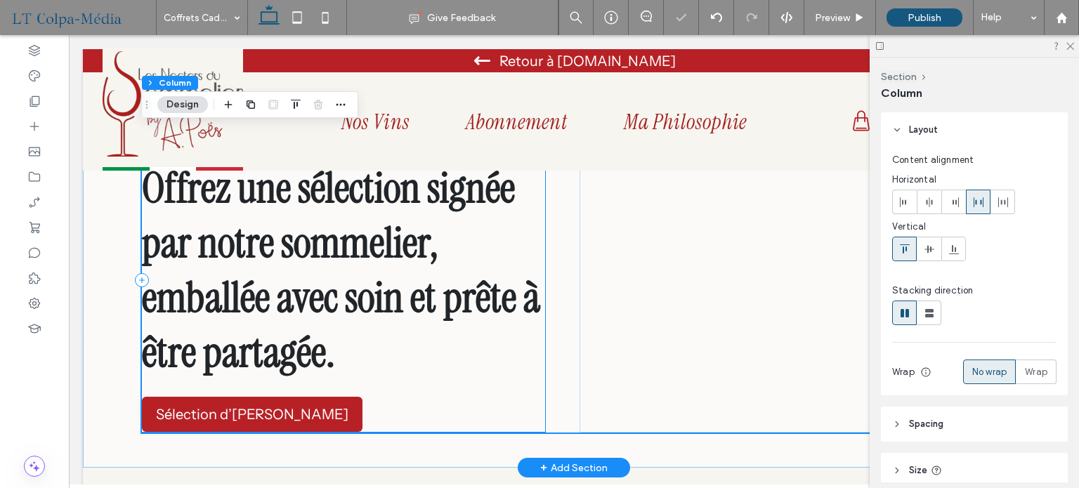
click at [524, 390] on div "Coffrets cadeaux — offrir le goût Offrez une sélection signée par notre sommeli…" at bounding box center [343, 279] width 403 height 305
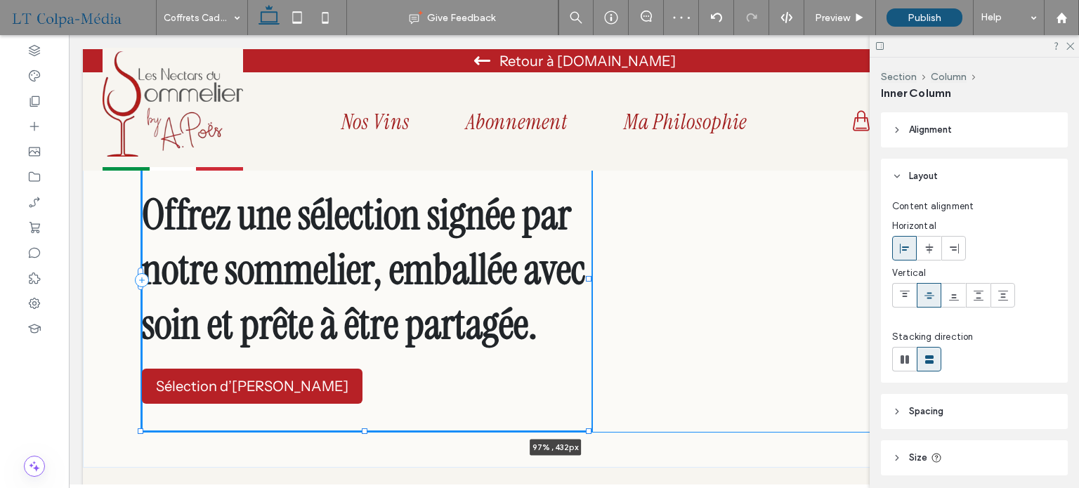
drag, startPoint x: 541, startPoint y: 279, endPoint x: 969, endPoint y: 291, distance: 427.9
click at [969, 291] on div "Coffrets cadeaux — offrir le goût Offrez une sélection signée par notre sommeli…" at bounding box center [574, 280] width 982 height 376
type input "**"
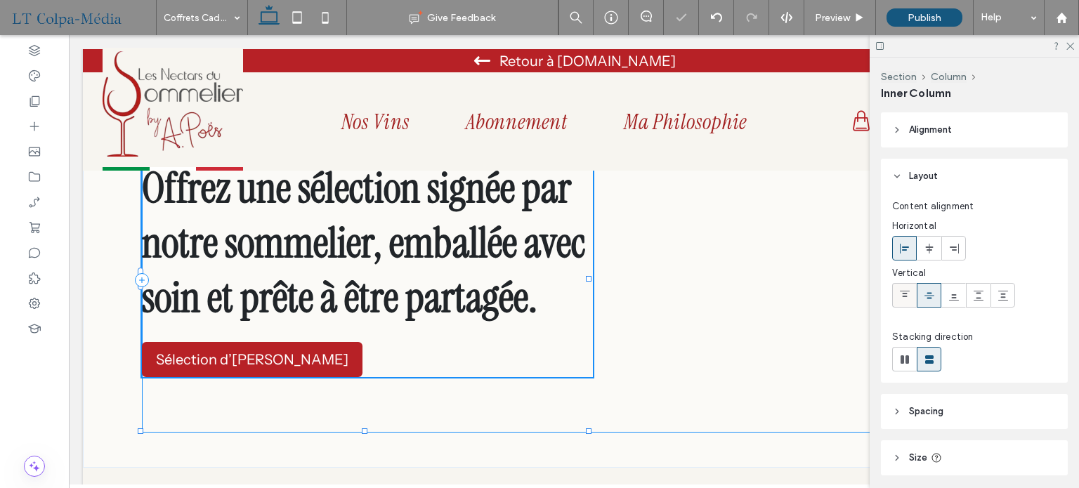
type input "****"
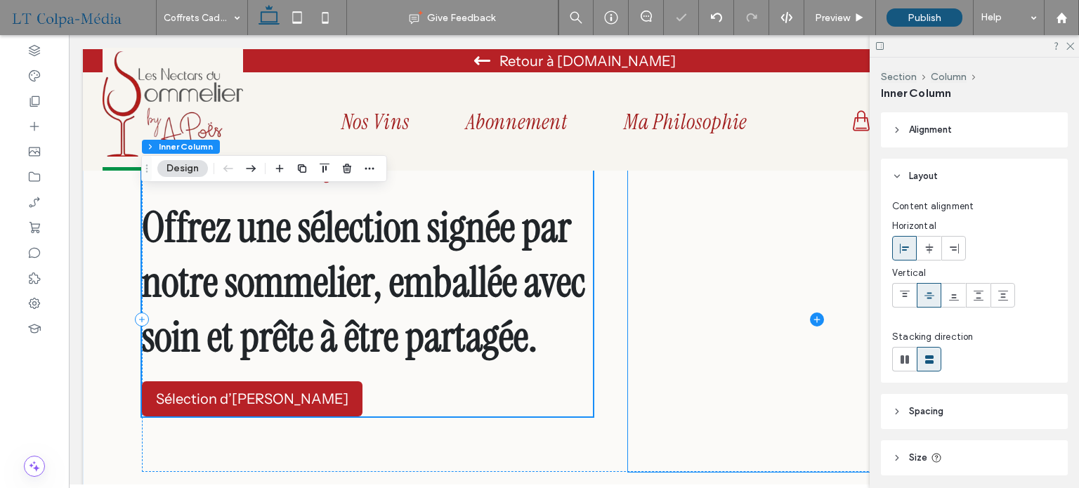
scroll to position [0, 0]
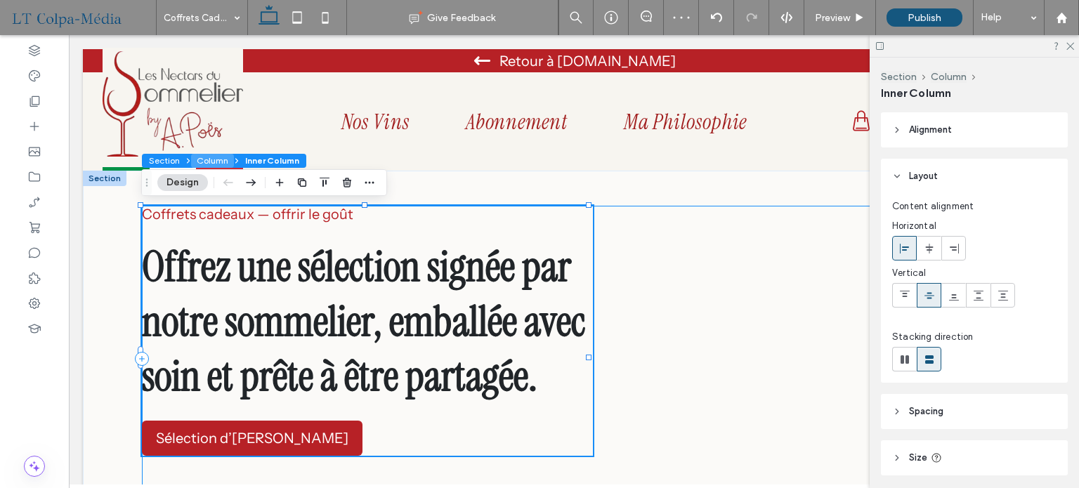
click at [229, 161] on button "Column" at bounding box center [212, 161] width 43 height 14
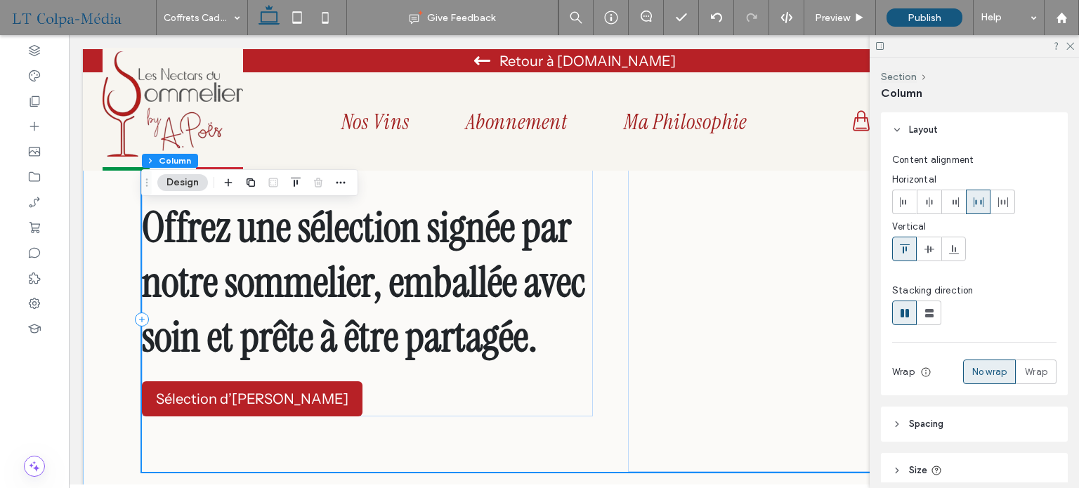
scroll to position [70, 0]
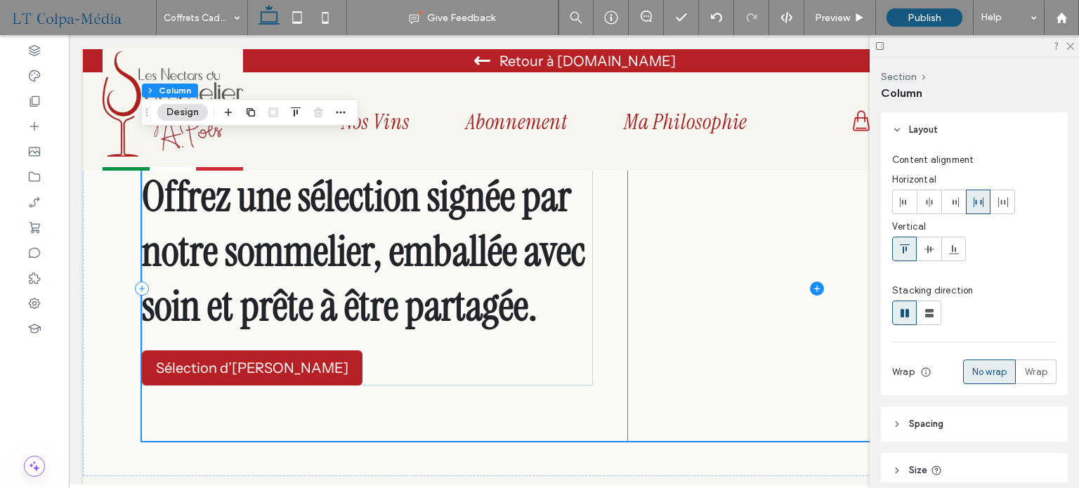
click at [679, 412] on span at bounding box center [817, 289] width 378 height 306
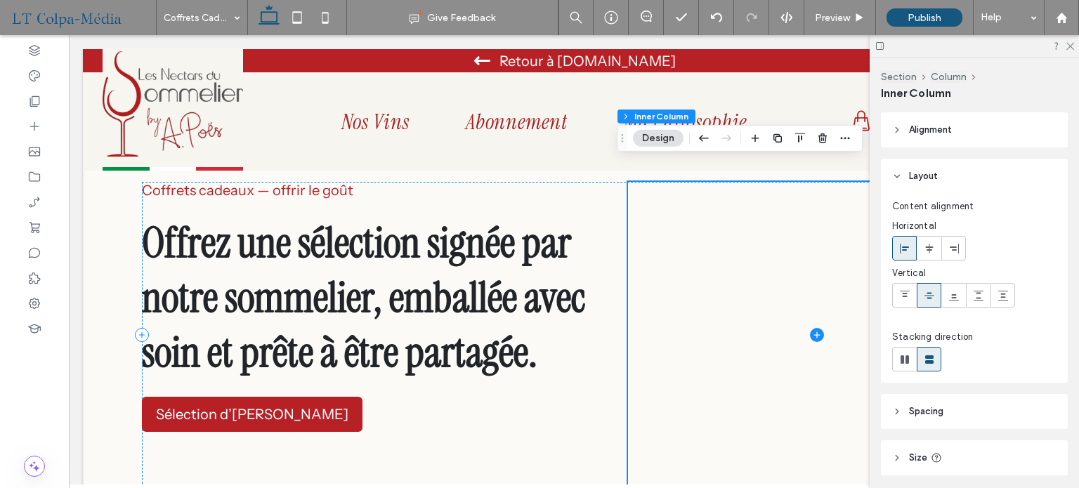
scroll to position [0, 0]
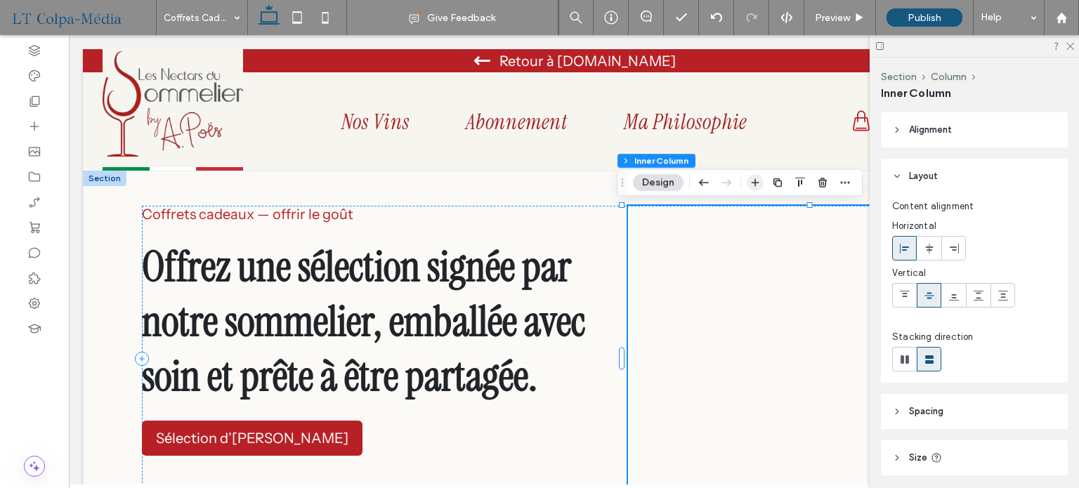
click at [761, 188] on span "button" at bounding box center [755, 182] width 17 height 17
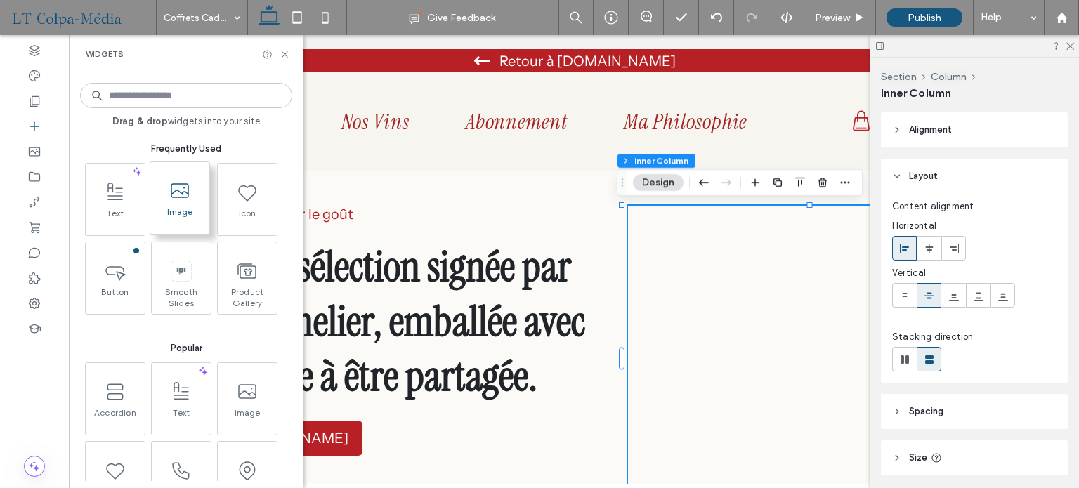
click at [188, 189] on icon at bounding box center [180, 191] width 22 height 22
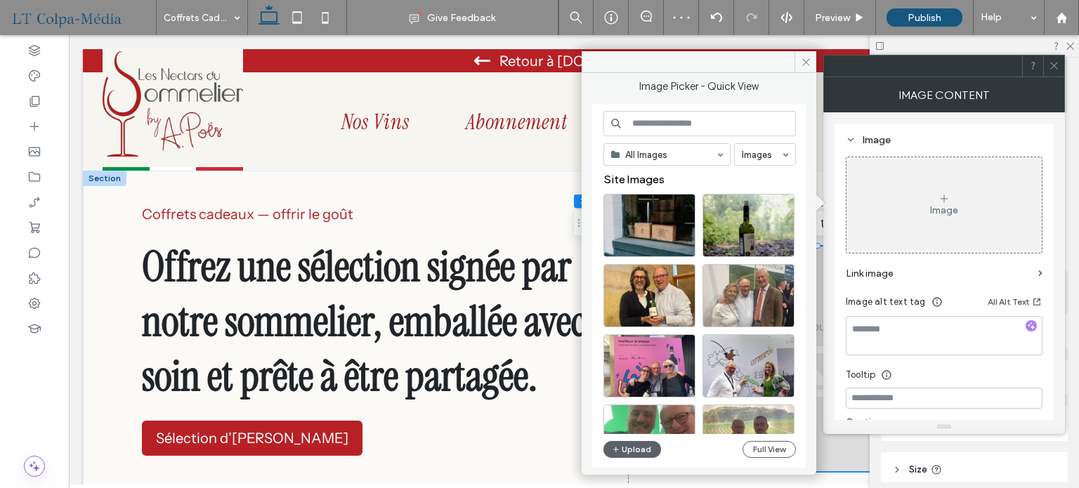
click at [1052, 63] on icon at bounding box center [1054, 65] width 11 height 11
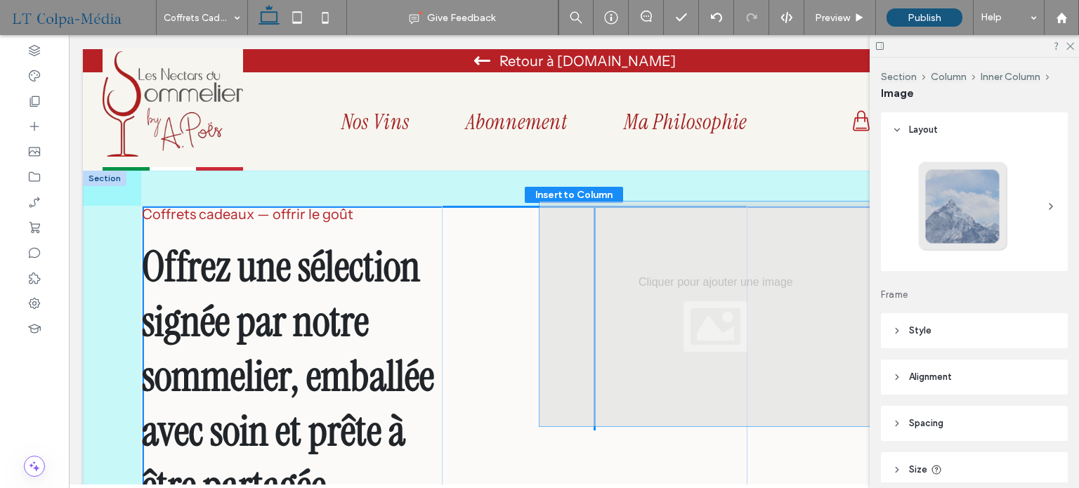
drag, startPoint x: 700, startPoint y: 334, endPoint x: 620, endPoint y: 292, distance: 90.2
type input "**"
type input "****"
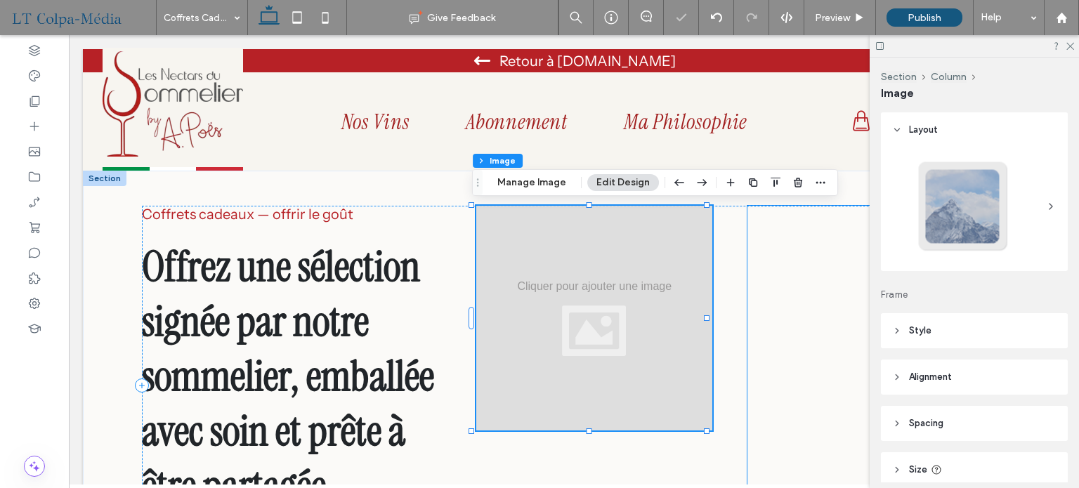
click at [808, 307] on span at bounding box center [876, 359] width 259 height 306
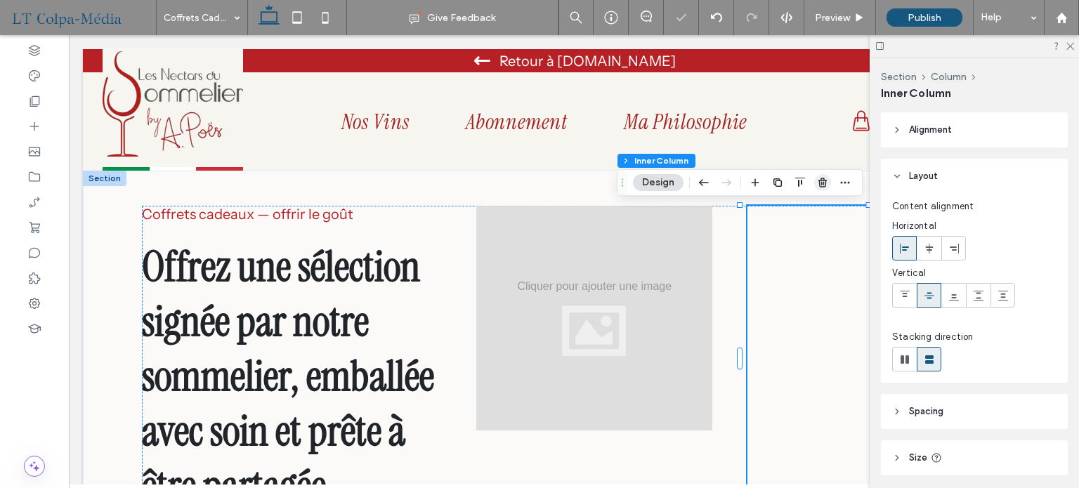
click at [823, 182] on use "button" at bounding box center [822, 182] width 8 height 9
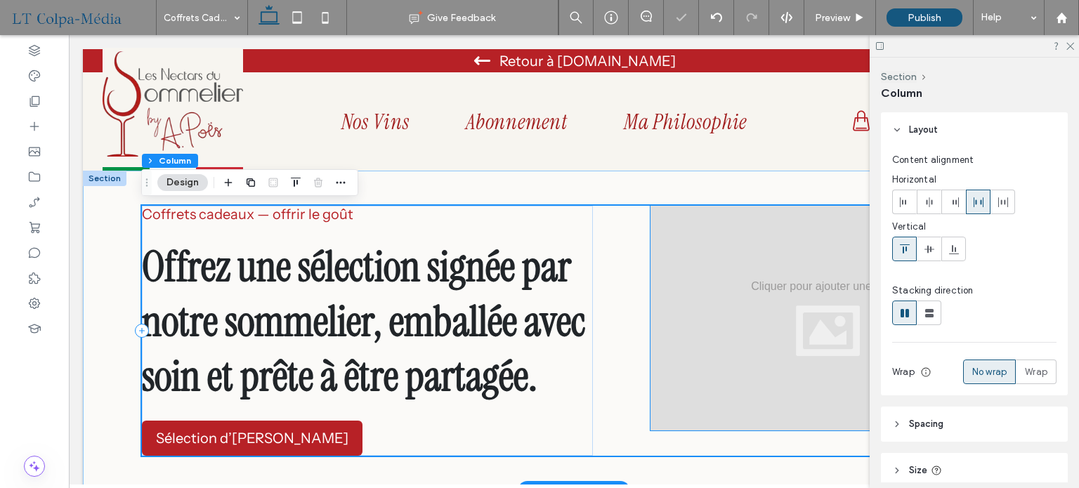
click at [759, 337] on div at bounding box center [827, 318] width 355 height 225
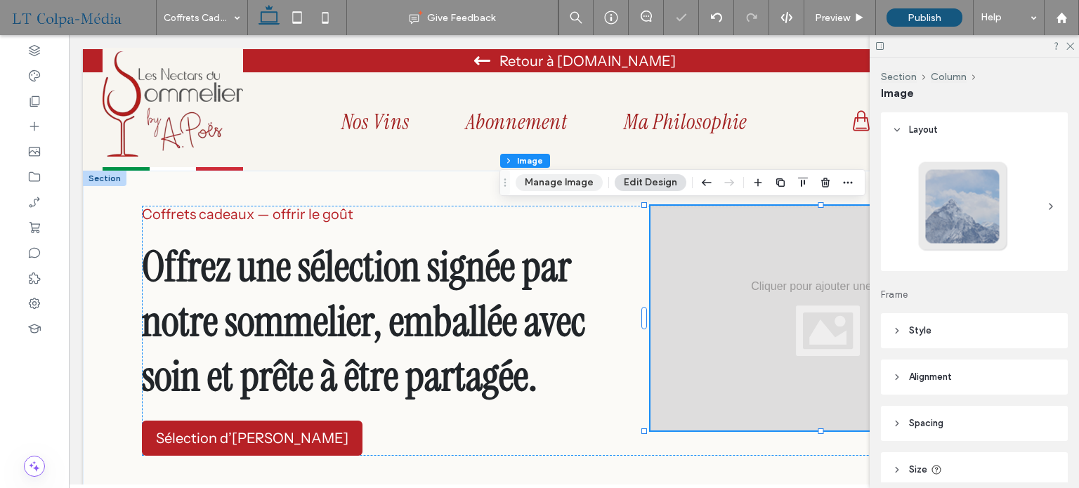
click at [573, 185] on button "Manage Image" at bounding box center [559, 182] width 87 height 17
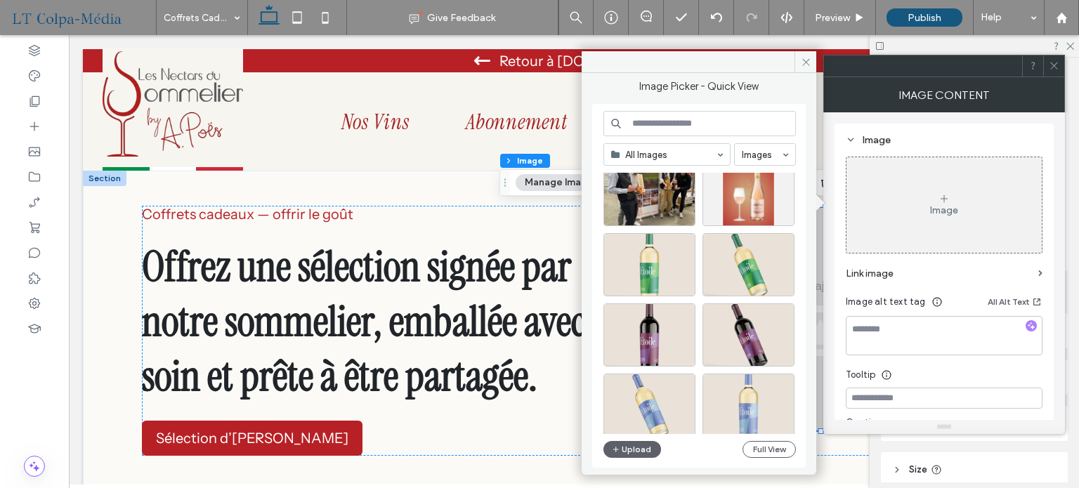
scroll to position [966, 0]
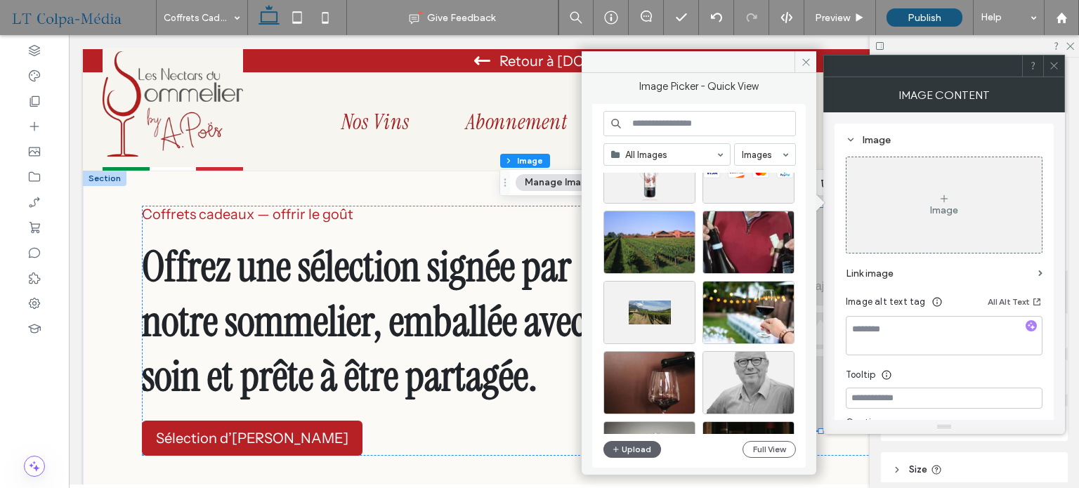
click at [710, 122] on input at bounding box center [699, 123] width 192 height 25
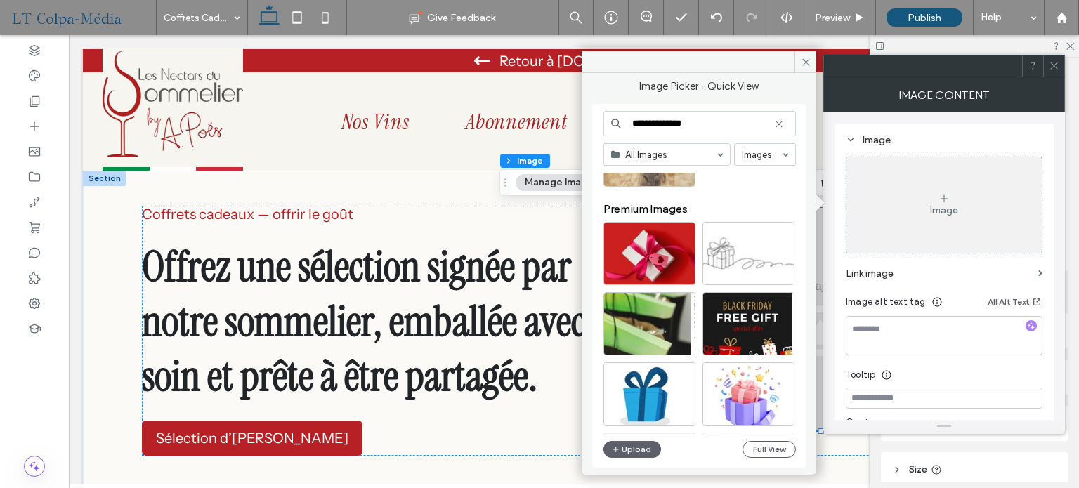
scroll to position [0, 0]
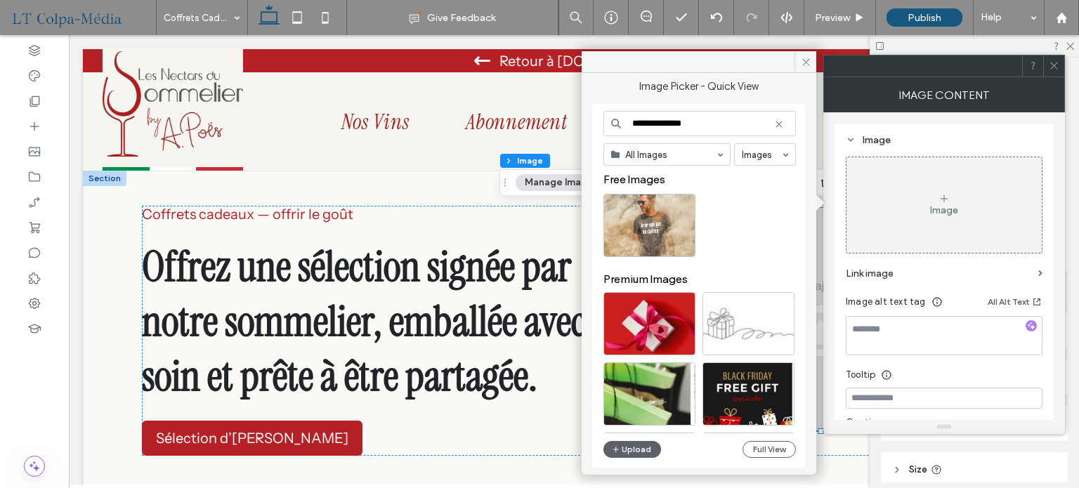
type input "**********"
click at [108, 218] on div "Coffrets cadeaux — offrir le goût Offrez une sélection signée par notre sommeli…" at bounding box center [574, 331] width 982 height 320
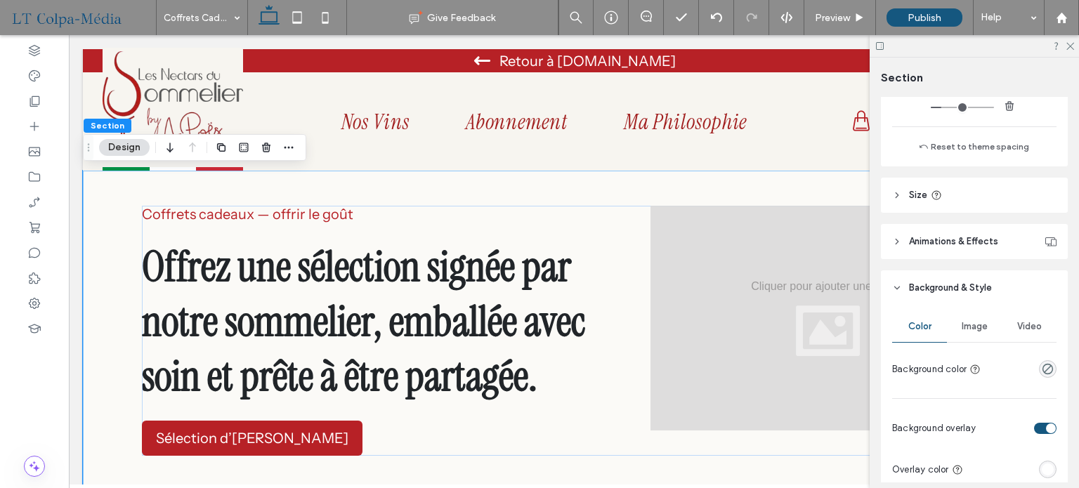
scroll to position [562, 0]
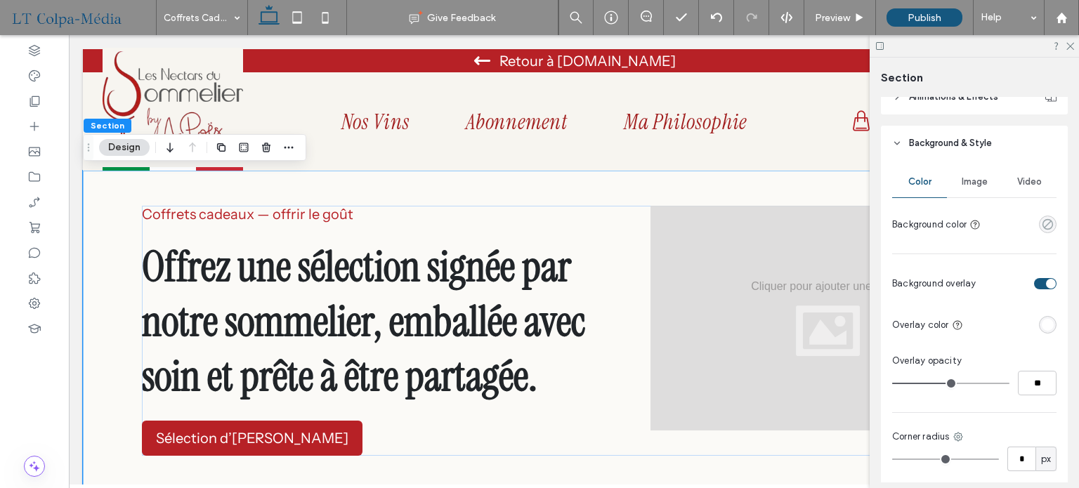
click at [1042, 227] on use "rgba(0,0,0,0)" at bounding box center [1047, 224] width 11 height 11
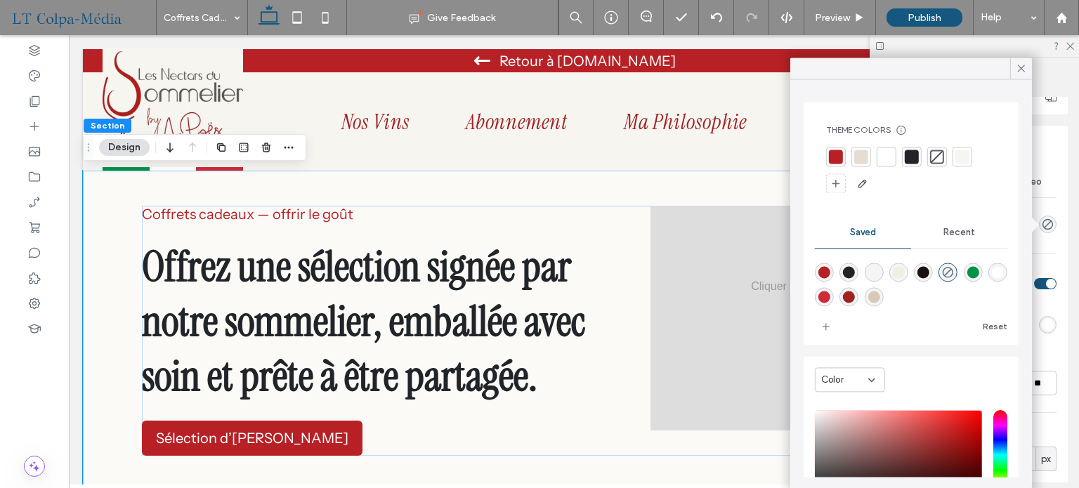
click at [862, 158] on div at bounding box center [861, 157] width 14 height 14
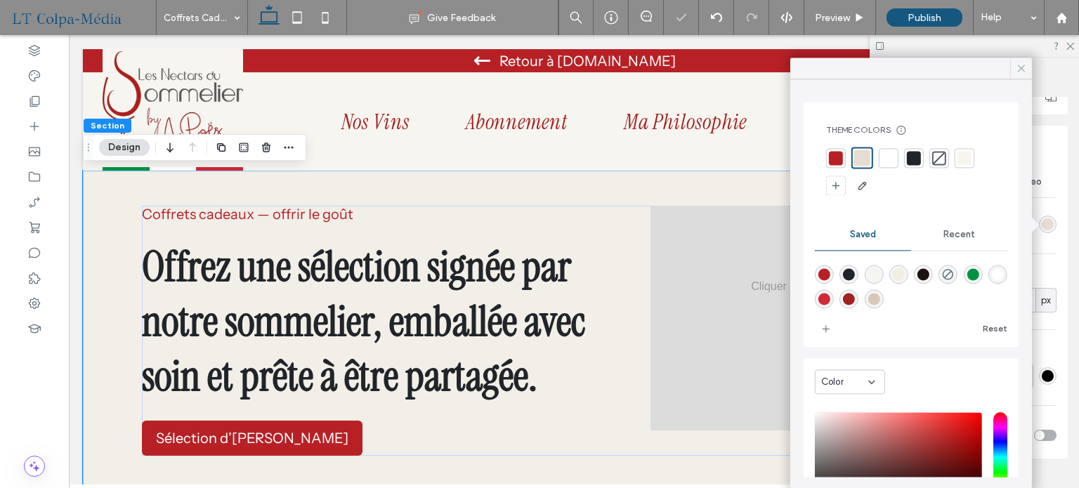
click at [1022, 71] on icon at bounding box center [1021, 68] width 13 height 13
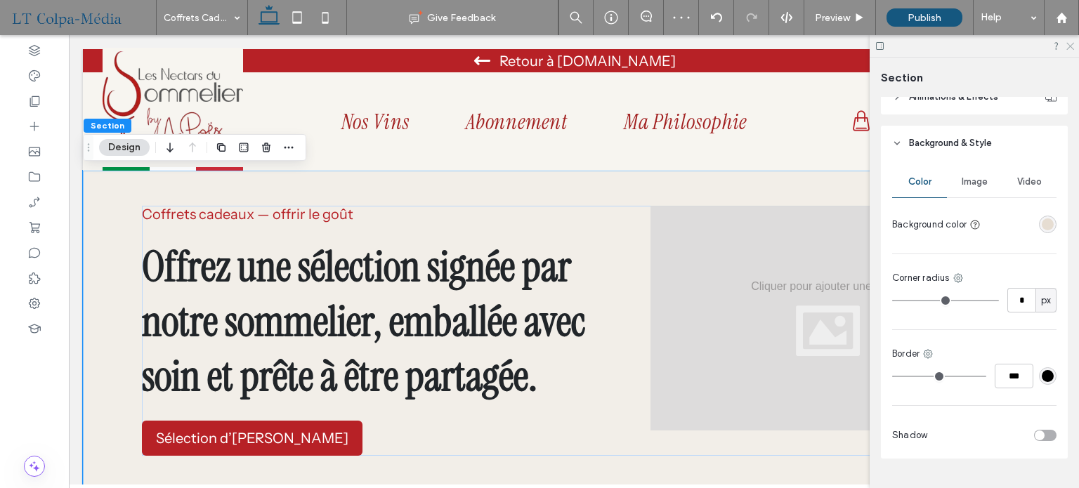
click at [1071, 47] on icon at bounding box center [1069, 45] width 9 height 9
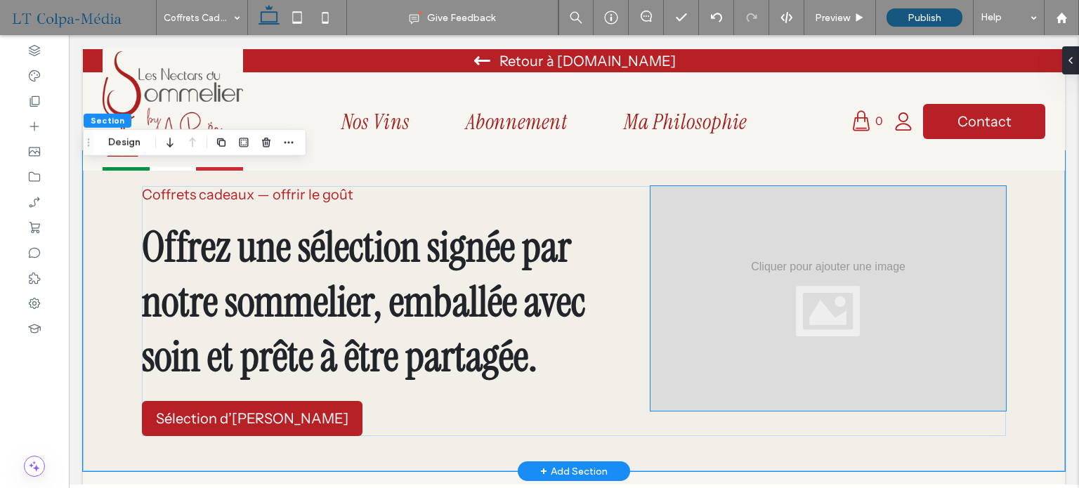
scroll to position [0, 0]
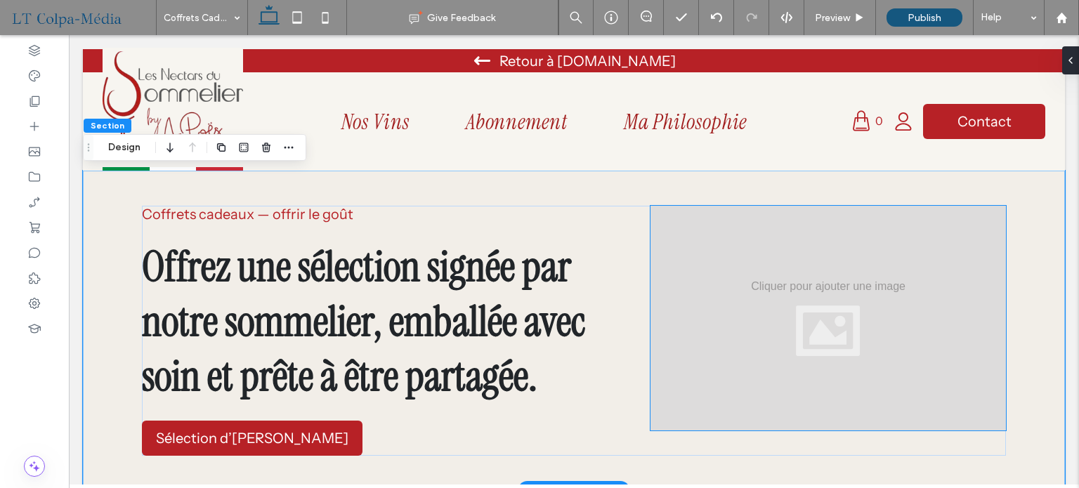
click at [781, 367] on div at bounding box center [827, 318] width 355 height 225
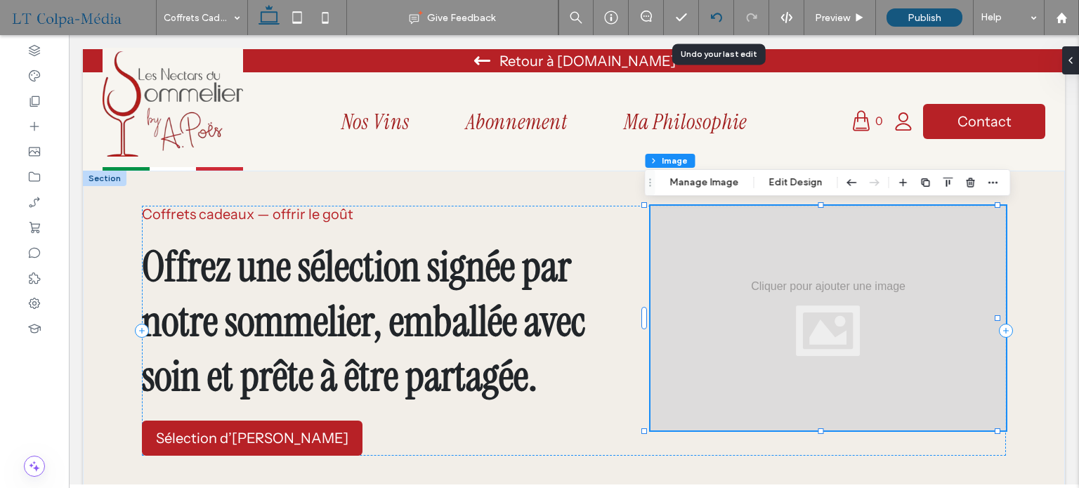
click at [714, 24] on div at bounding box center [716, 17] width 35 height 35
click at [714, 19] on icon at bounding box center [716, 17] width 11 height 11
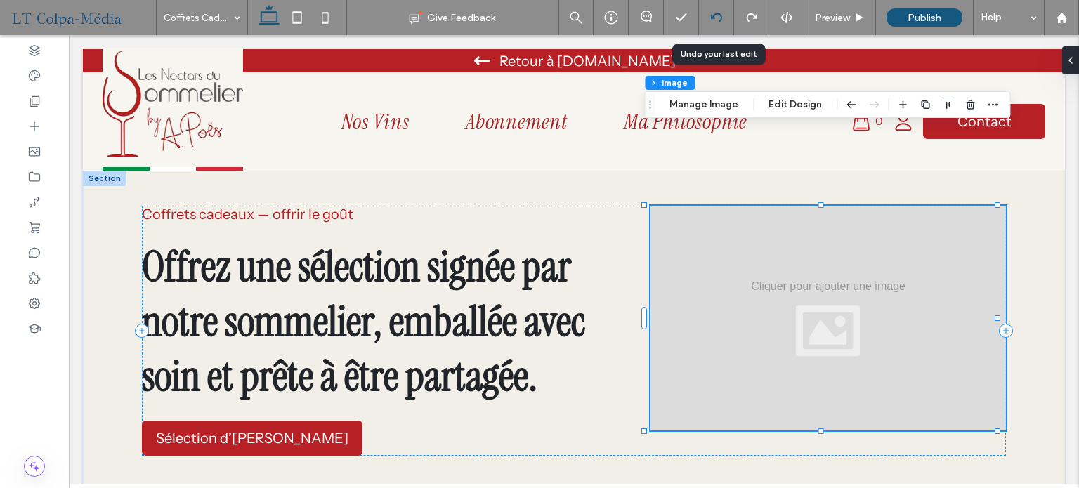
click at [713, 15] on icon at bounding box center [716, 17] width 11 height 11
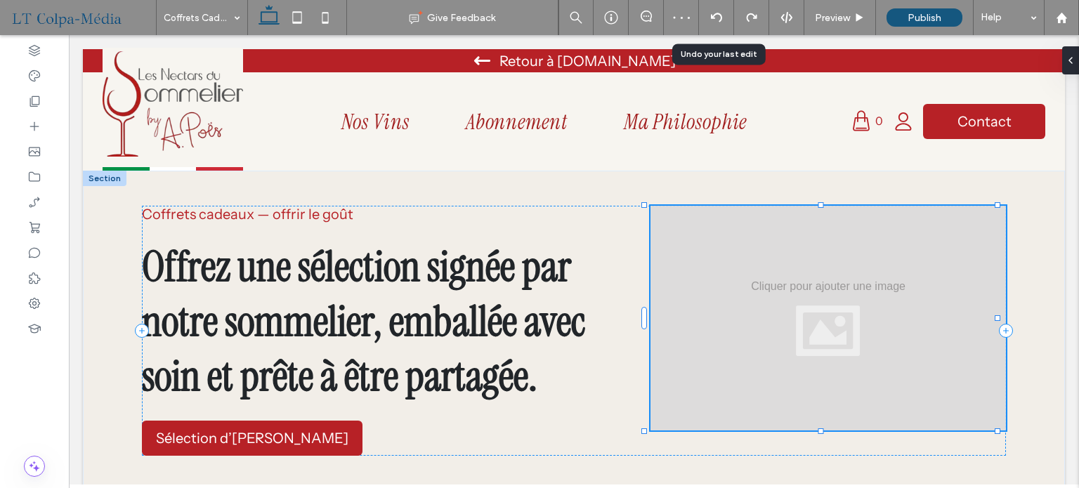
type input "**"
type input "****"
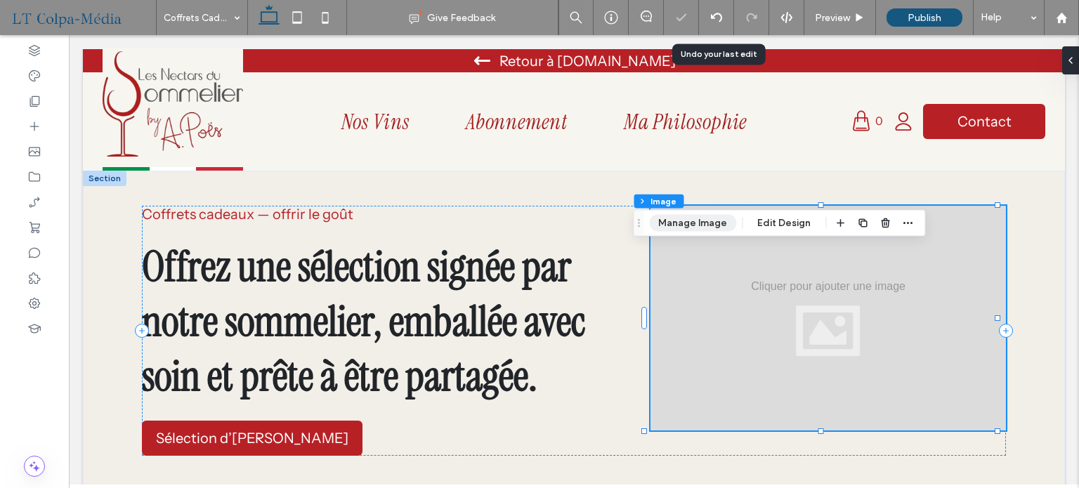
click at [712, 219] on button "Manage Image" at bounding box center [692, 223] width 87 height 17
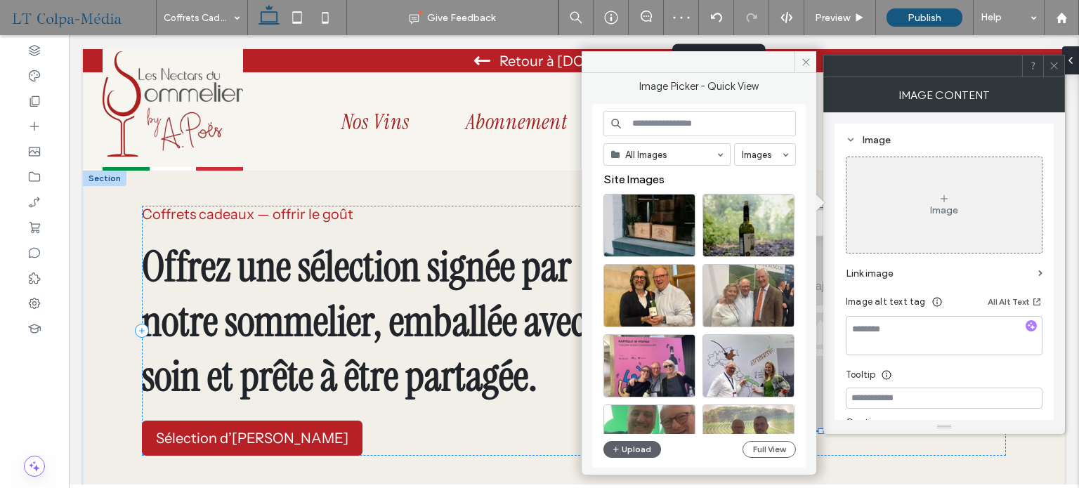
click at [688, 116] on input at bounding box center [699, 123] width 192 height 25
